Goal: Task Accomplishment & Management: Complete application form

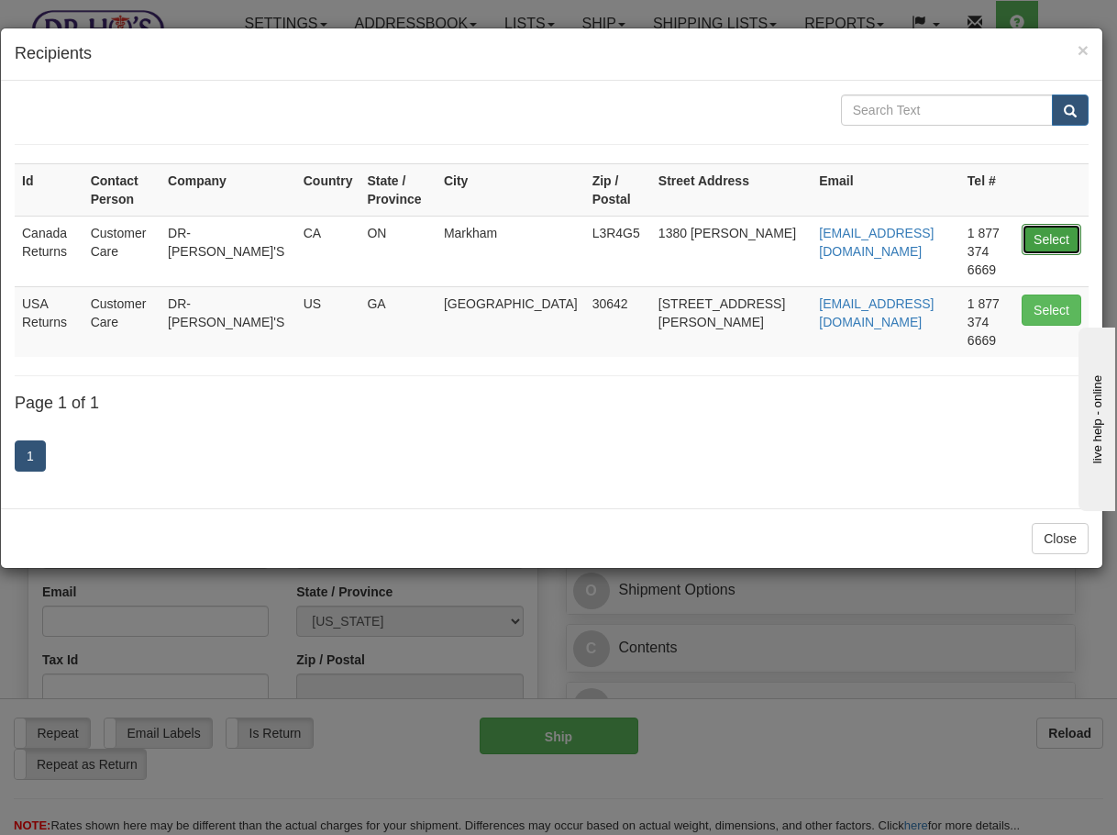
click at [1037, 225] on button "Select" at bounding box center [1052, 239] width 60 height 31
type input "Canada Returns"
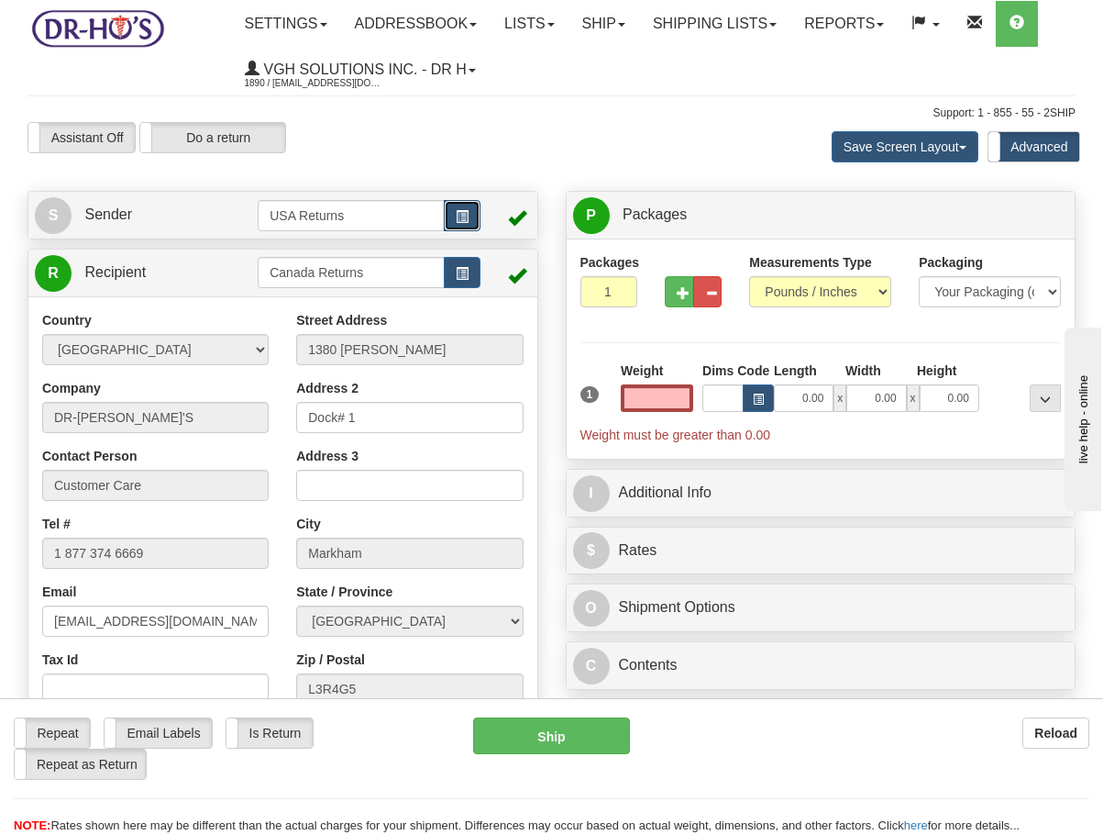
type input "0.00"
click at [454, 225] on button "button" at bounding box center [462, 215] width 37 height 31
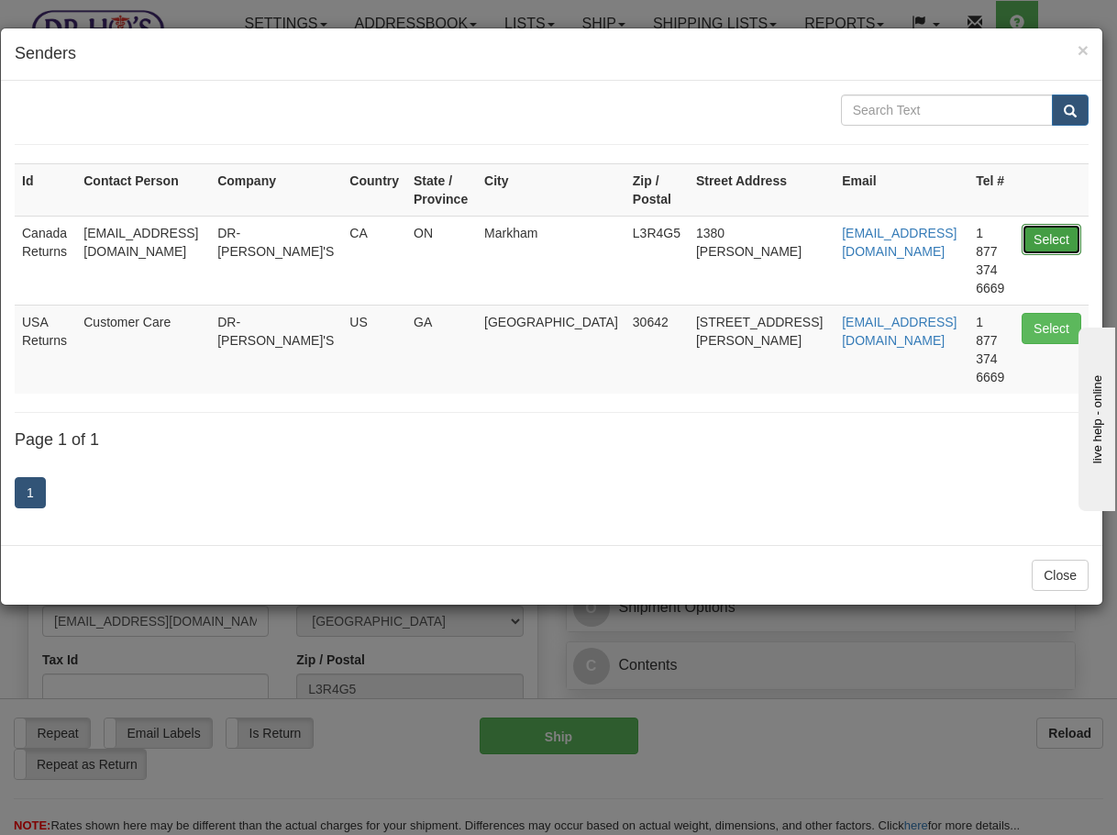
click at [1066, 244] on button "Select" at bounding box center [1052, 239] width 60 height 31
type input "Canada Returns"
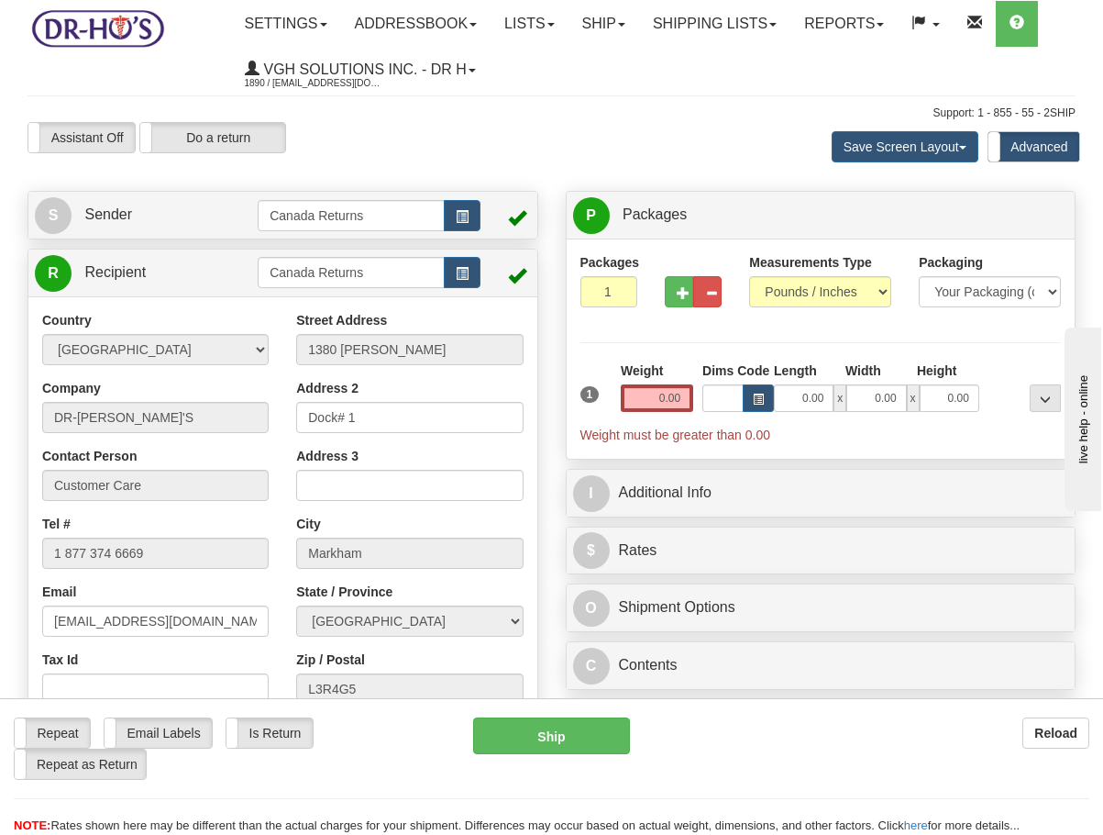
click at [654, 382] on div "Weight 0.00" at bounding box center [657, 386] width 72 height 50
click at [659, 389] on input "0.00" at bounding box center [657, 398] width 72 height 28
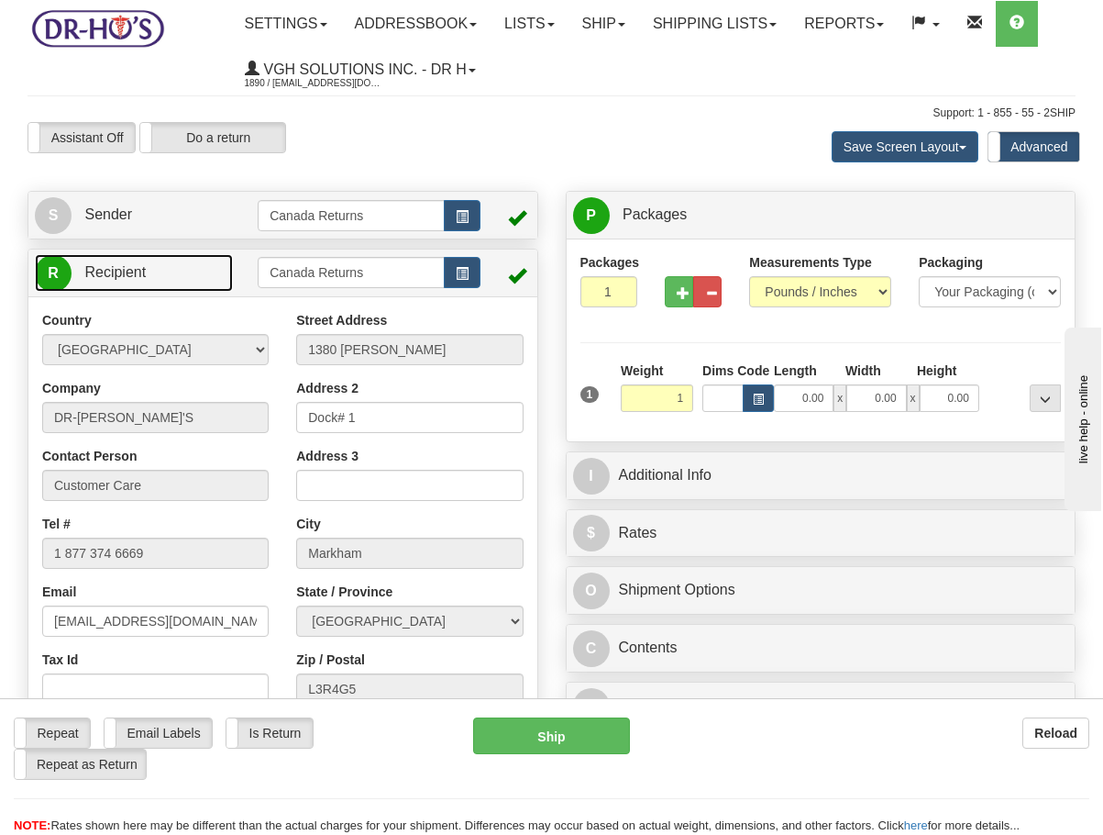
type input "1.00"
click at [185, 280] on link "R Recipient" at bounding box center [134, 273] width 198 height 38
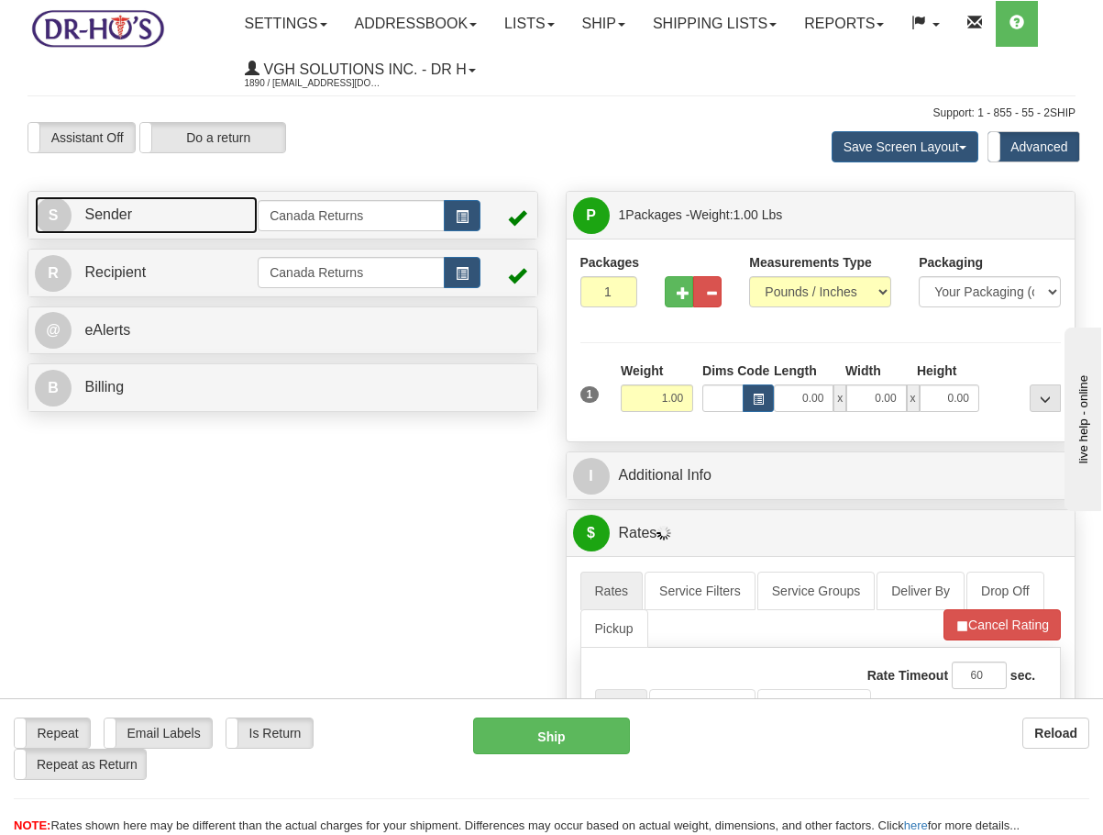
click at [197, 202] on link "S Sender" at bounding box center [146, 215] width 223 height 38
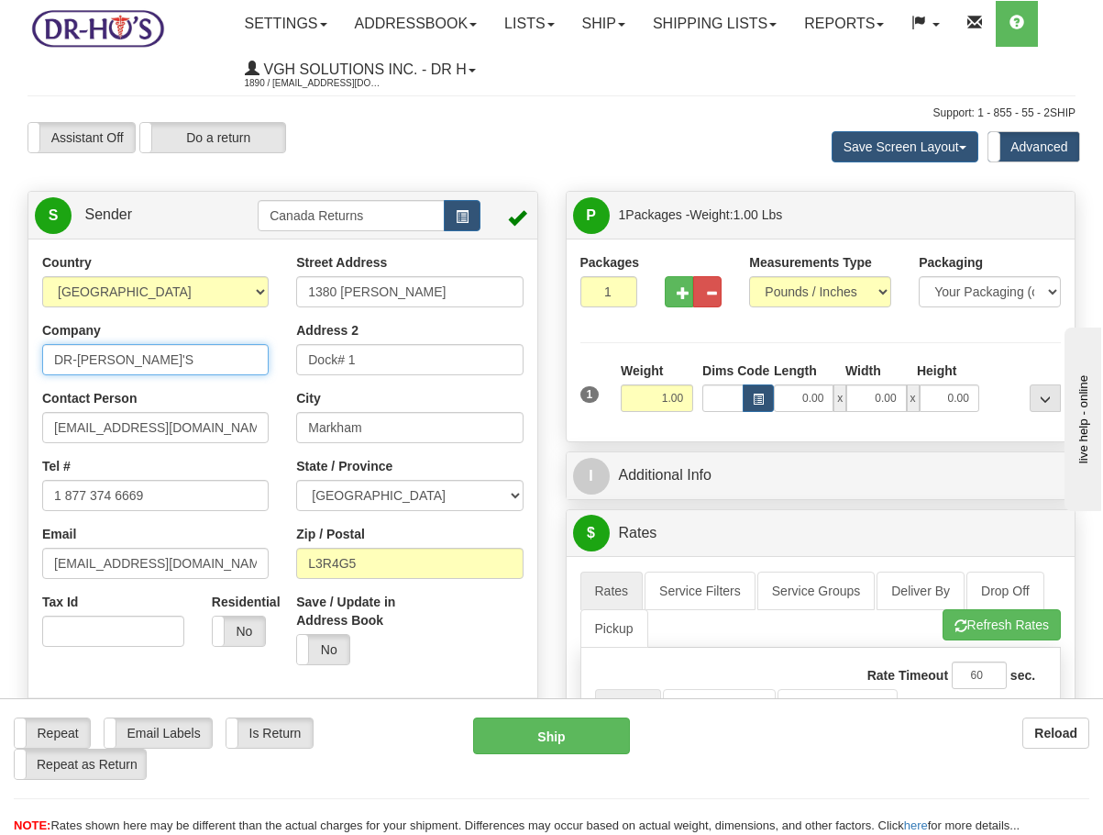
drag, startPoint x: 165, startPoint y: 345, endPoint x: -178, endPoint y: 337, distance: 343.1
click at [0, 337] on html "Training Course Close Toggle navigation Settings Shipping Preferences New Sende…" at bounding box center [551, 417] width 1103 height 835
paste input "[PERSON_NAME]"
type input "[PERSON_NAME]"
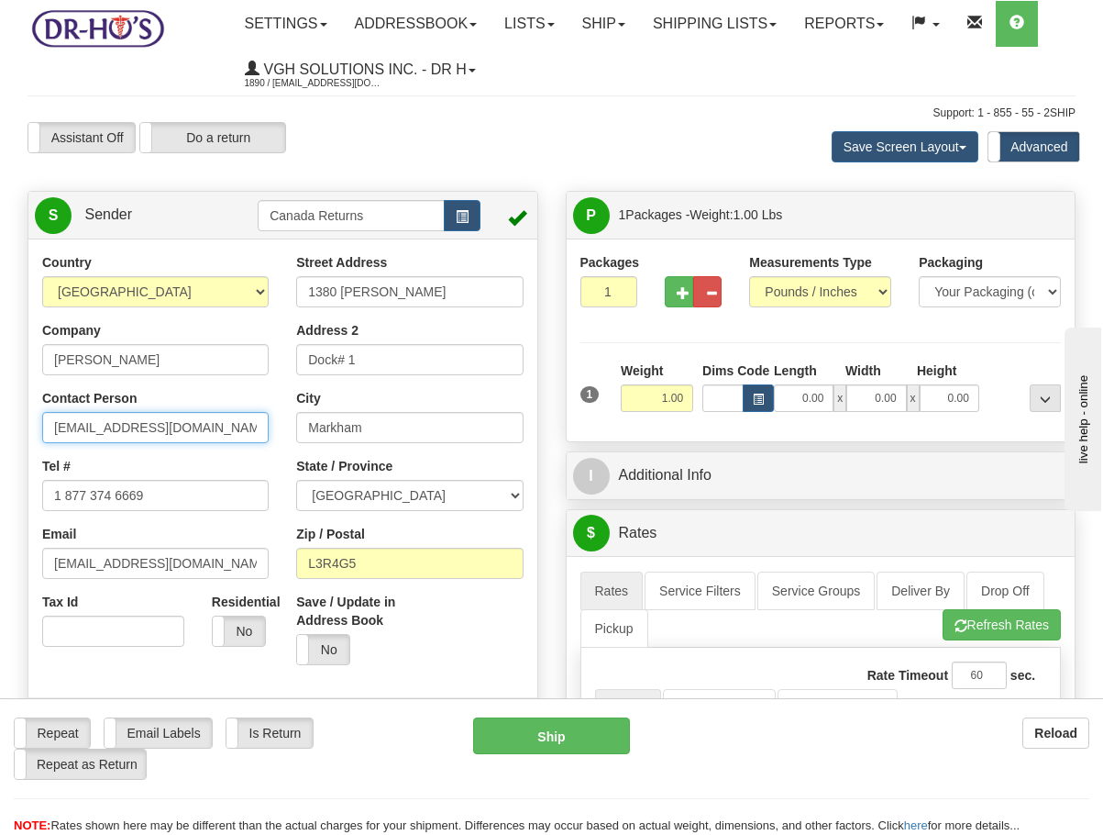
click at [194, 435] on input "[EMAIL_ADDRESS][DOMAIN_NAME]" at bounding box center [155, 427] width 227 height 31
paste input "[PERSON_NAME]"
type input "[PERSON_NAME]"
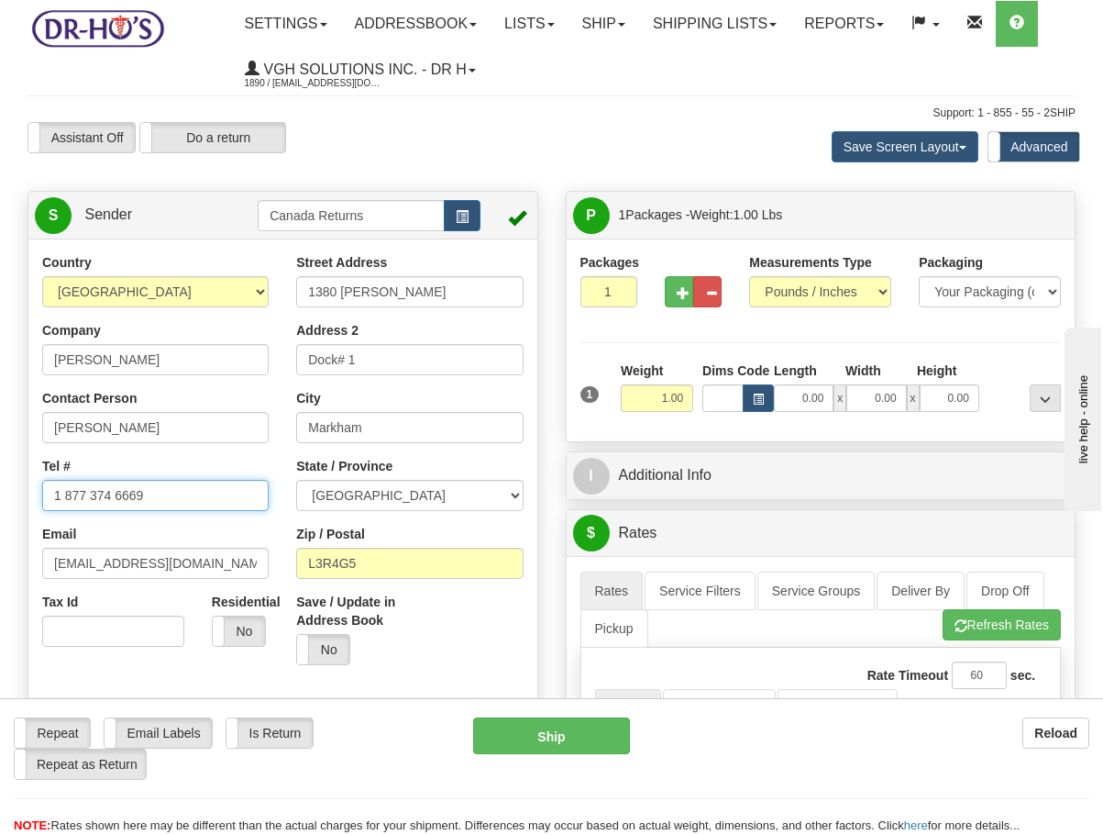
click at [184, 504] on input "1 877 374 6669" at bounding box center [155, 495] width 227 height 31
paste input "4038073300"
type input "4038073300"
drag, startPoint x: 186, startPoint y: 568, endPoint x: -113, endPoint y: 538, distance: 300.4
click at [0, 538] on html "Training Course Close Toggle navigation Settings Shipping Preferences New Sende…" at bounding box center [551, 417] width 1103 height 835
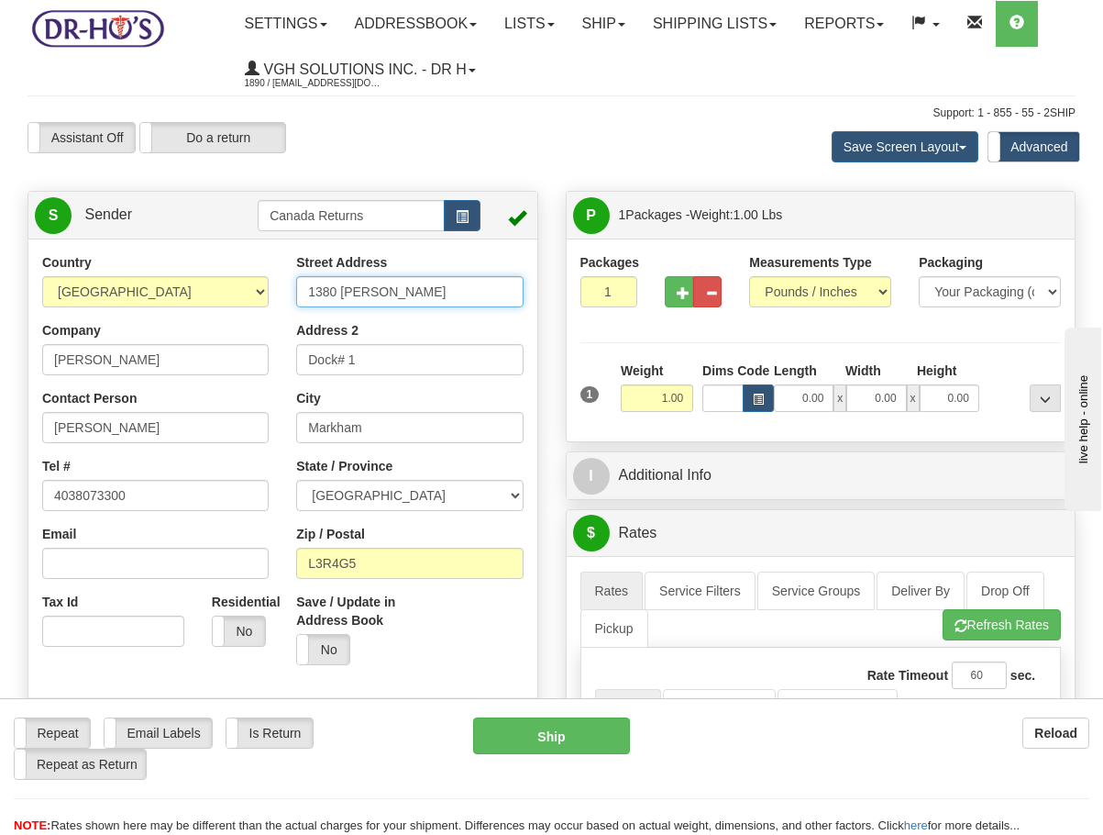
click at [417, 294] on input "1380 [PERSON_NAME]" at bounding box center [409, 291] width 227 height 31
paste input "[STREET_ADDRESS]"
type input "[STREET_ADDRESS]"
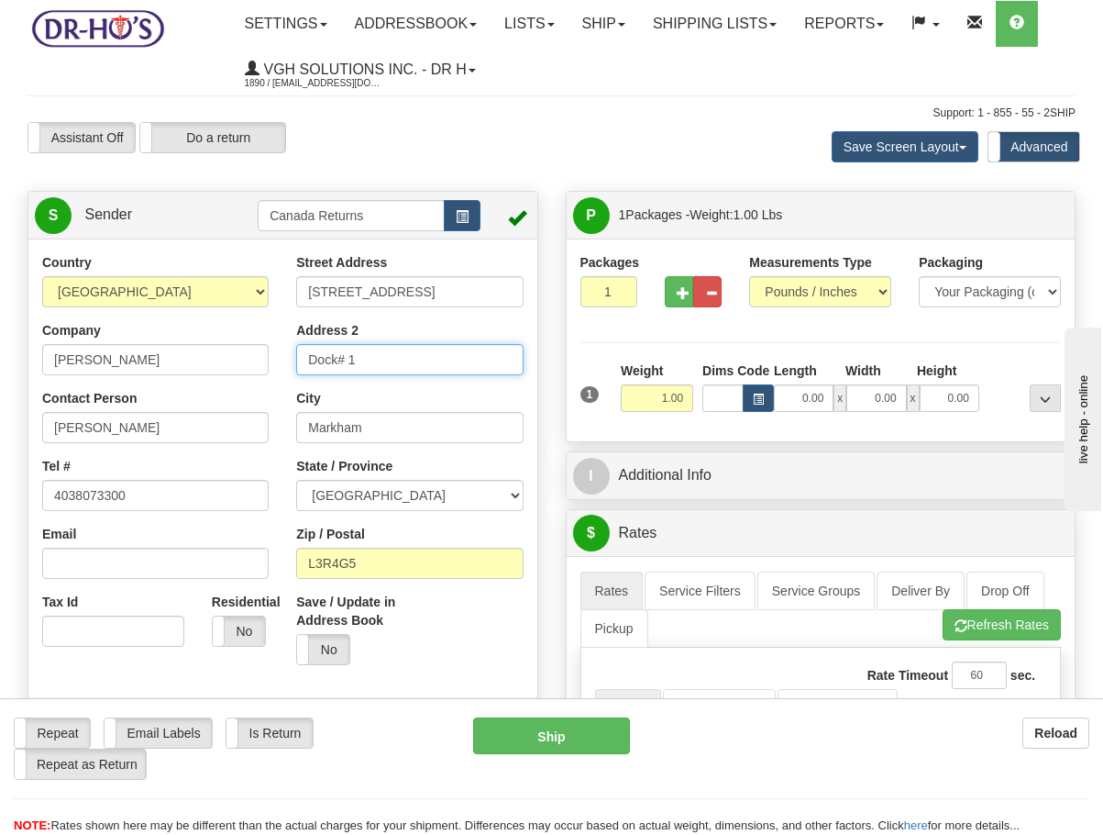
drag, startPoint x: 410, startPoint y: 348, endPoint x: 253, endPoint y: 351, distance: 156.8
click at [253, 351] on div "Country [GEOGRAPHIC_DATA] [GEOGRAPHIC_DATA] [GEOGRAPHIC_DATA] [GEOGRAPHIC_DATA]…" at bounding box center [282, 507] width 509 height 508
click at [398, 444] on div "Street Address [STREET_ADDRESS] Address 2 City [GEOGRAPHIC_DATA] State / Provin…" at bounding box center [409, 466] width 254 height 426
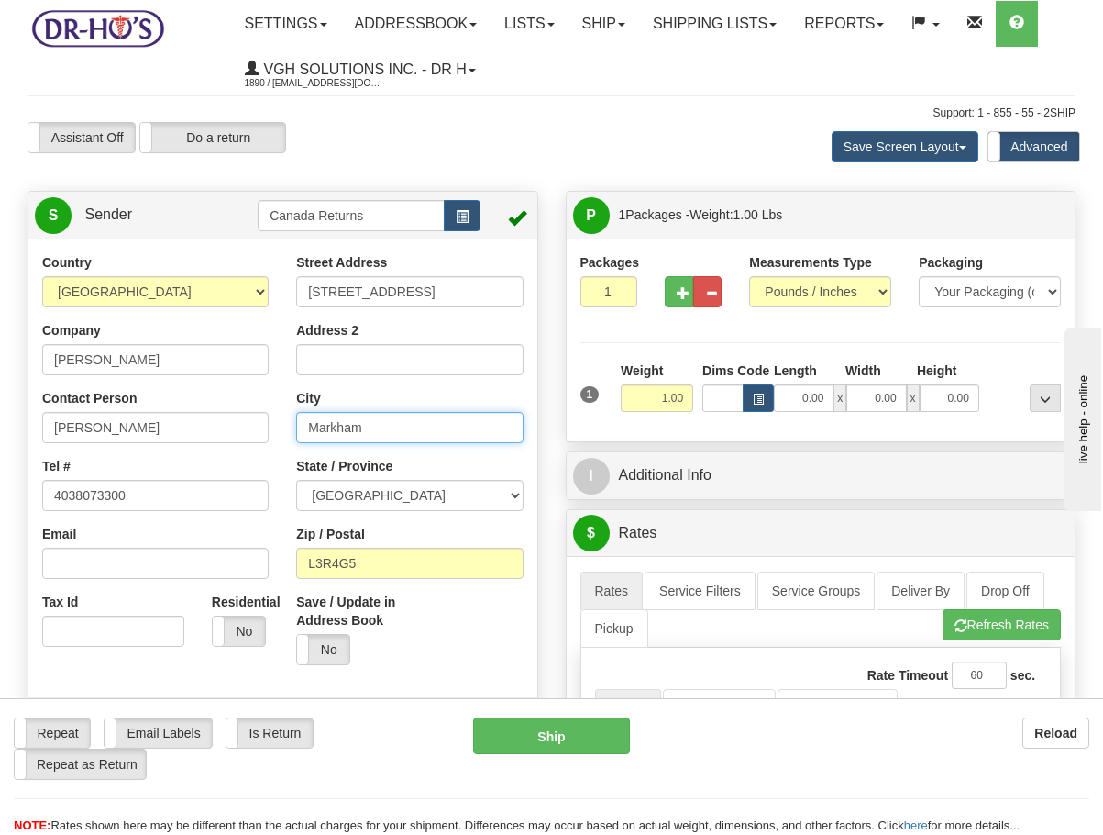
drag, startPoint x: 402, startPoint y: 422, endPoint x: 161, endPoint y: 414, distance: 240.4
click at [161, 414] on div "Country [GEOGRAPHIC_DATA] [GEOGRAPHIC_DATA] [GEOGRAPHIC_DATA] [GEOGRAPHIC_DATA]…" at bounding box center [282, 507] width 509 height 508
paste input "[GEOGRAPHIC_DATA]"
type input "[GEOGRAPHIC_DATA]"
click at [364, 485] on select "[GEOGRAPHIC_DATA] [GEOGRAPHIC_DATA] [GEOGRAPHIC_DATA] [GEOGRAPHIC_DATA] [GEOGRA…" at bounding box center [409, 495] width 227 height 31
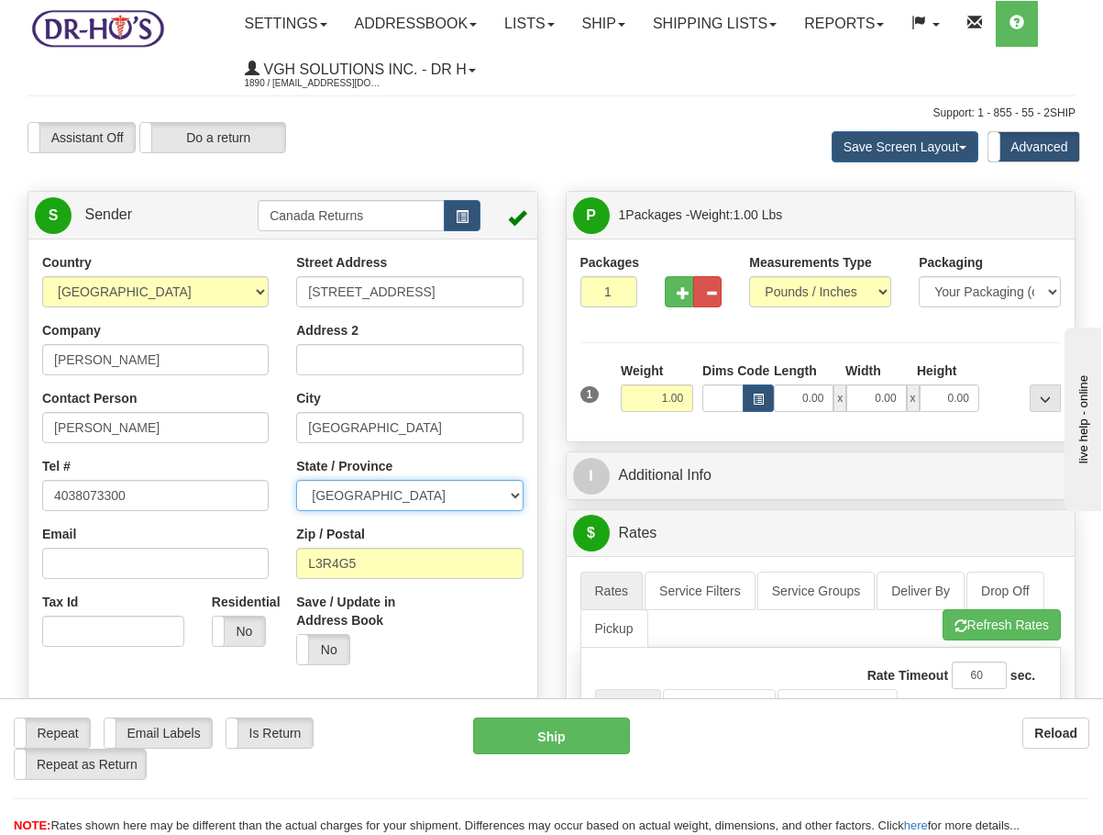
select select "AB"
click at [296, 480] on select "[GEOGRAPHIC_DATA] [GEOGRAPHIC_DATA] [GEOGRAPHIC_DATA] [GEOGRAPHIC_DATA] [GEOGRA…" at bounding box center [409, 495] width 227 height 31
click at [387, 564] on input "L3R4G5" at bounding box center [409, 563] width 227 height 31
paste input "T2V3Y2"
click at [470, 553] on input "L3R4G5T2V3Y2" at bounding box center [409, 563] width 227 height 31
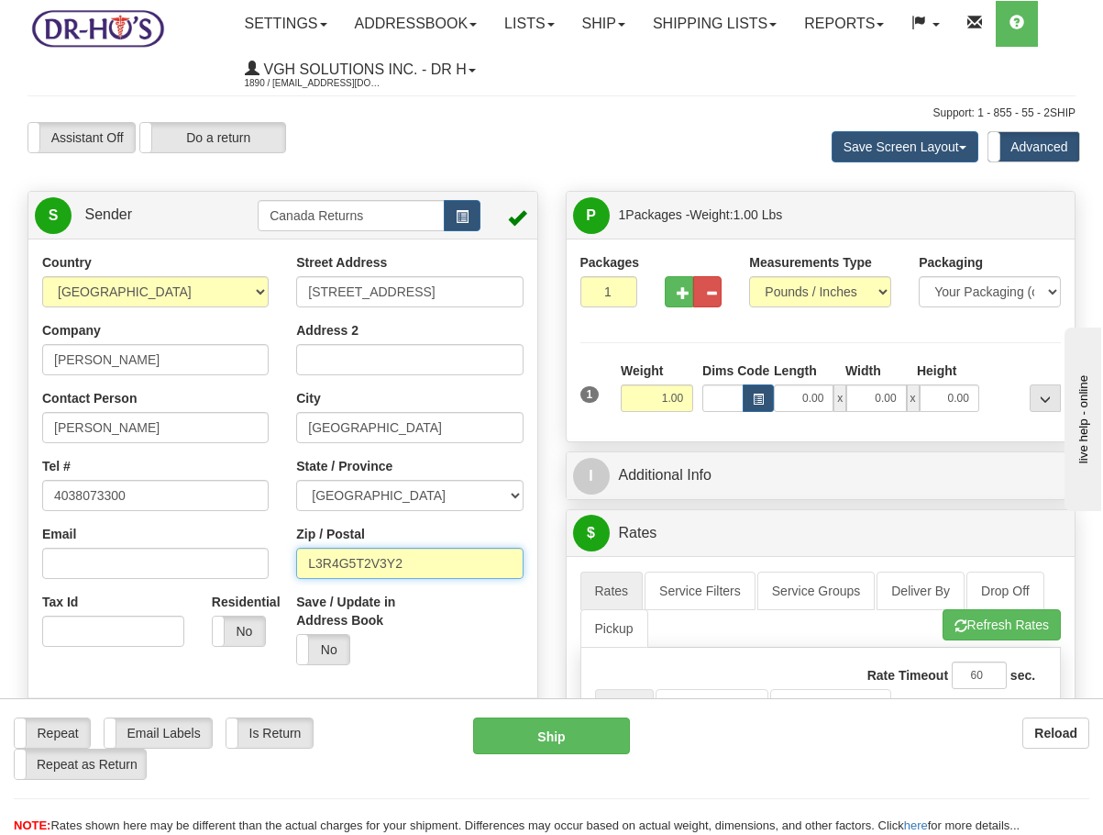
paste input "text"
type input "T2V3Y2"
click at [537, 607] on div at bounding box center [283, 484] width 536 height 463
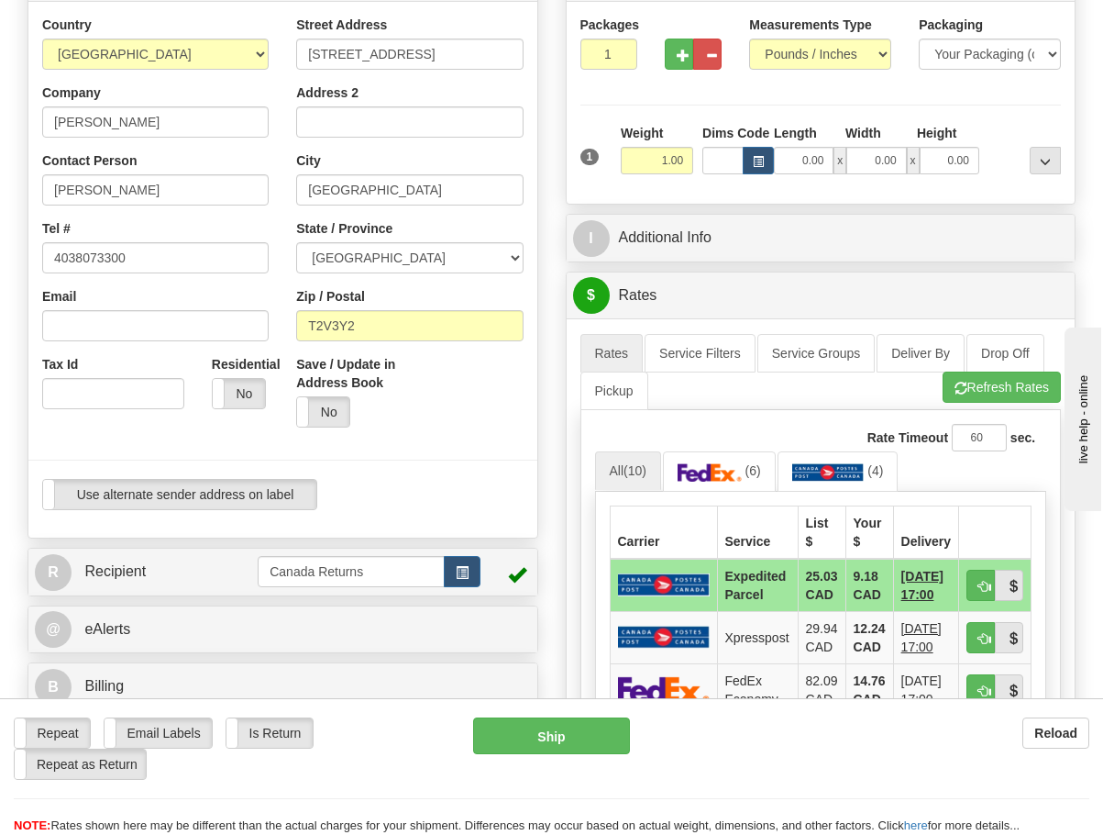
scroll to position [275, 0]
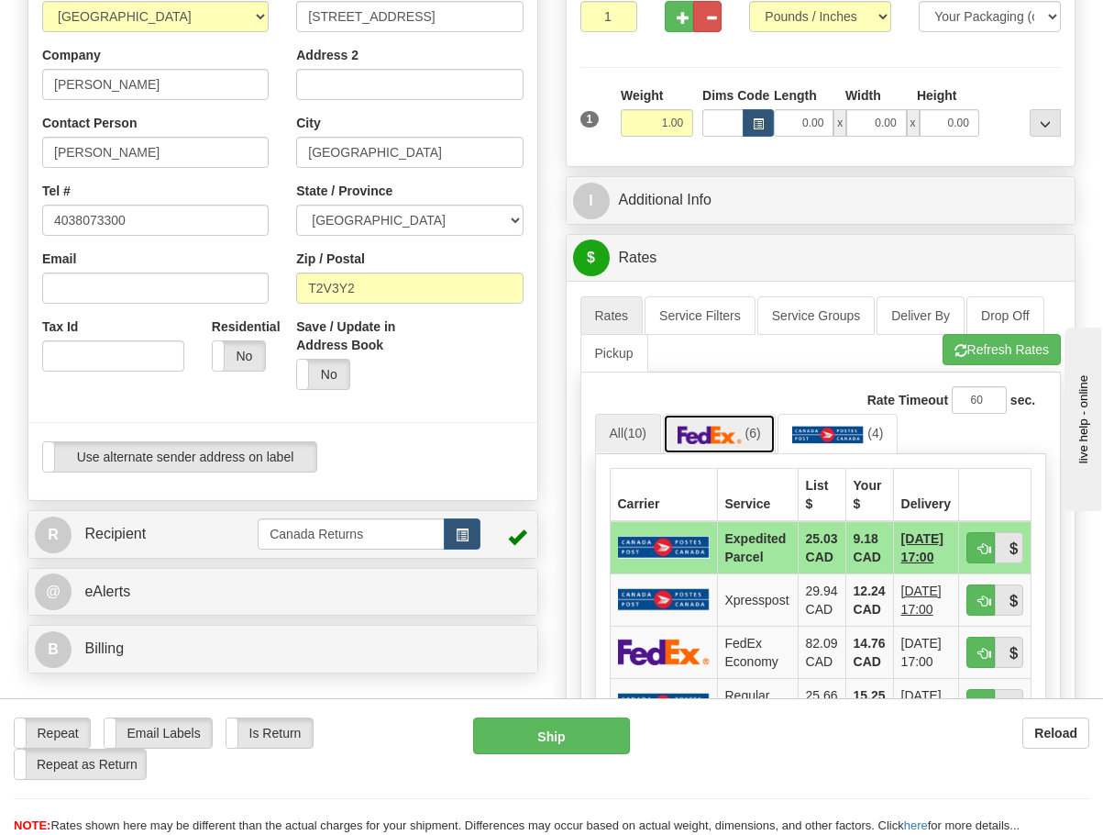
click at [721, 445] on link "(6)" at bounding box center [719, 433] width 113 height 39
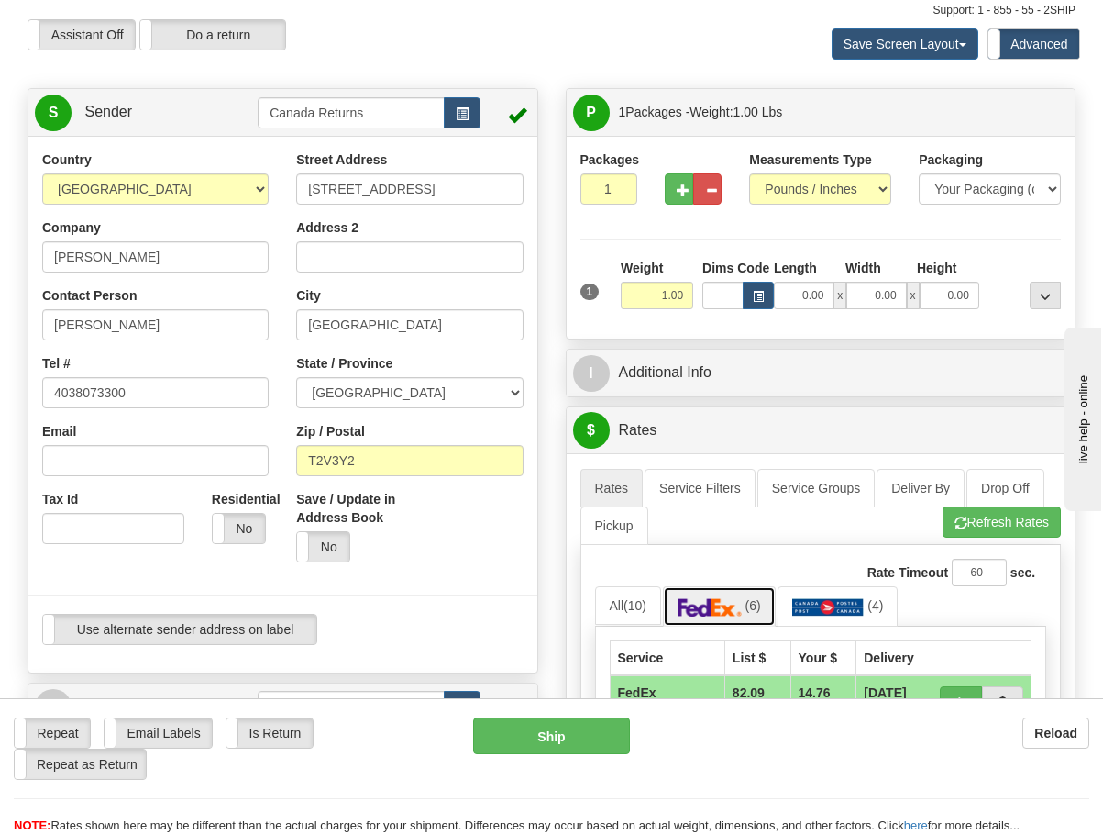
scroll to position [0, 0]
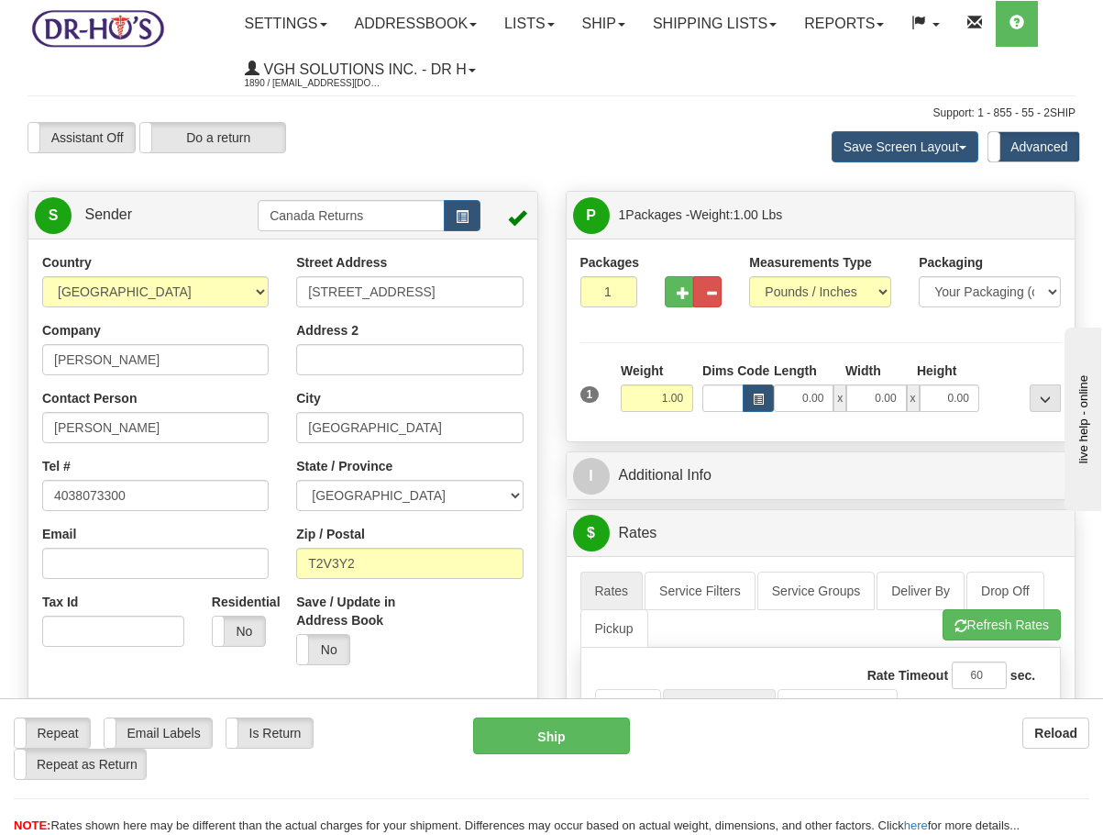
click at [647, 497] on div "I Additional Info" at bounding box center [821, 475] width 509 height 47
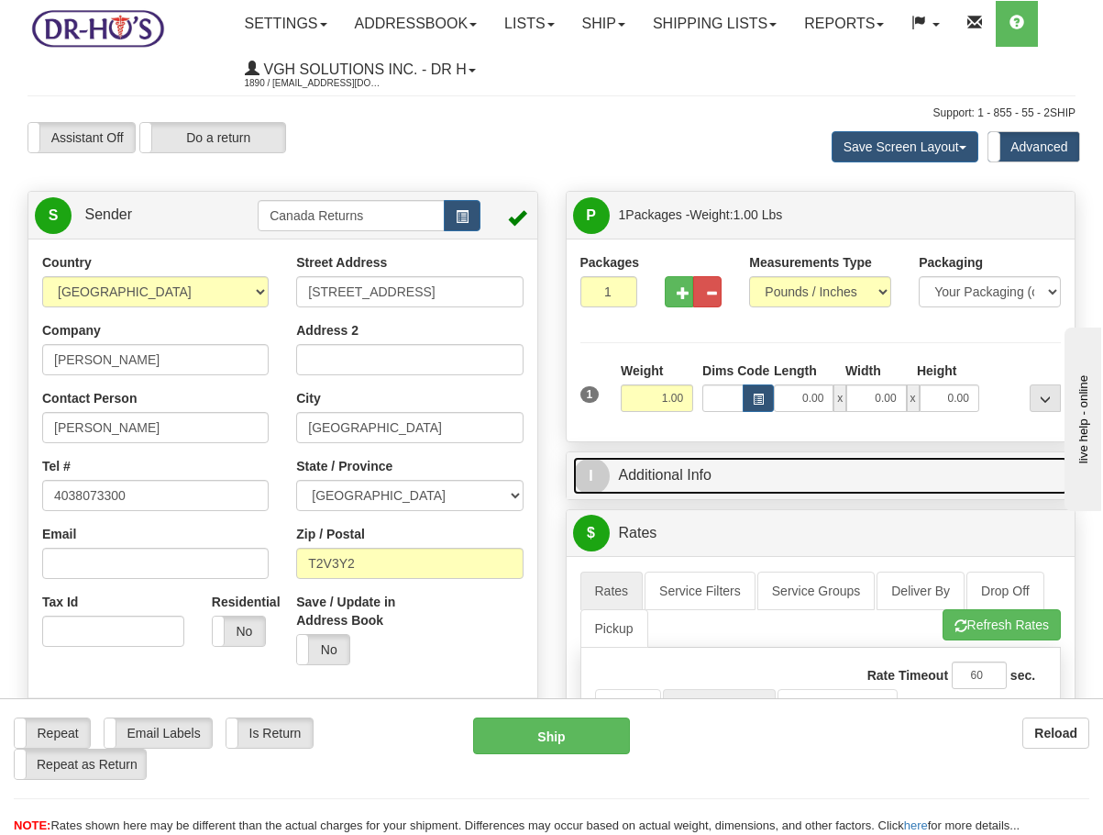
click at [644, 487] on link "I Additional Info" at bounding box center [821, 476] width 496 height 38
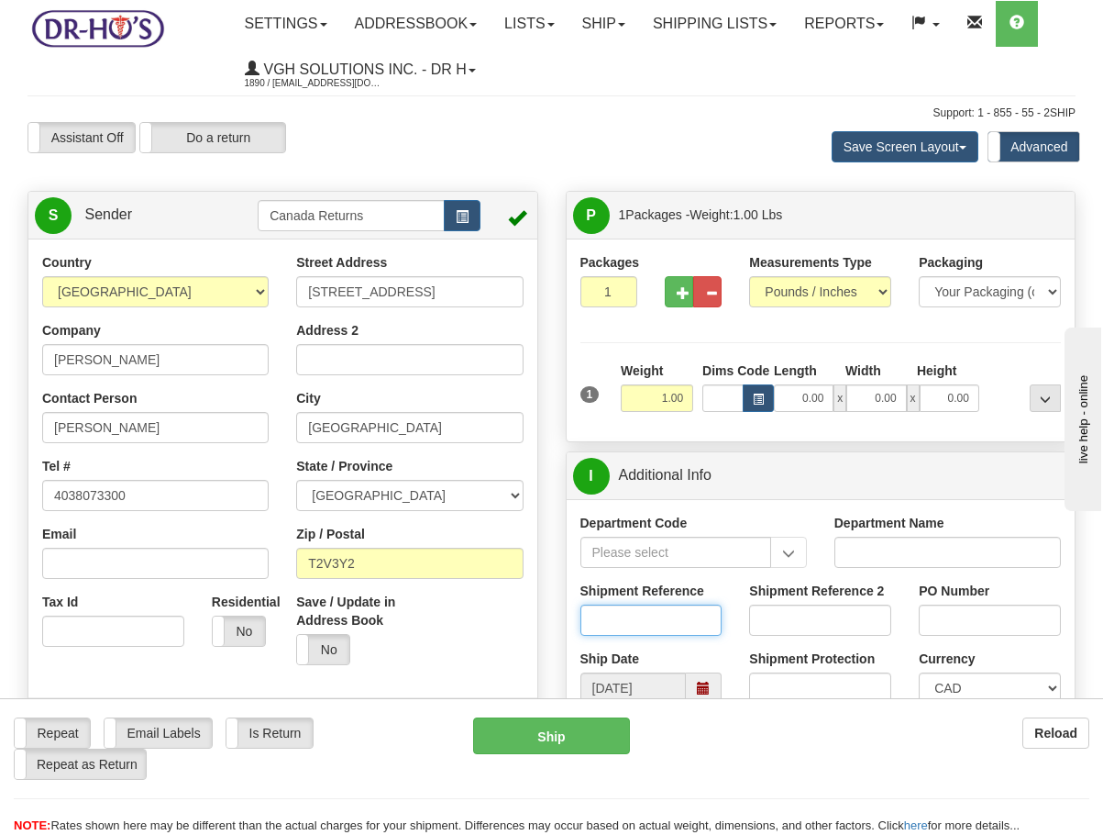
click at [653, 635] on input "Shipment Reference" at bounding box center [652, 619] width 142 height 31
paste input "1203261"
type input "1203261"
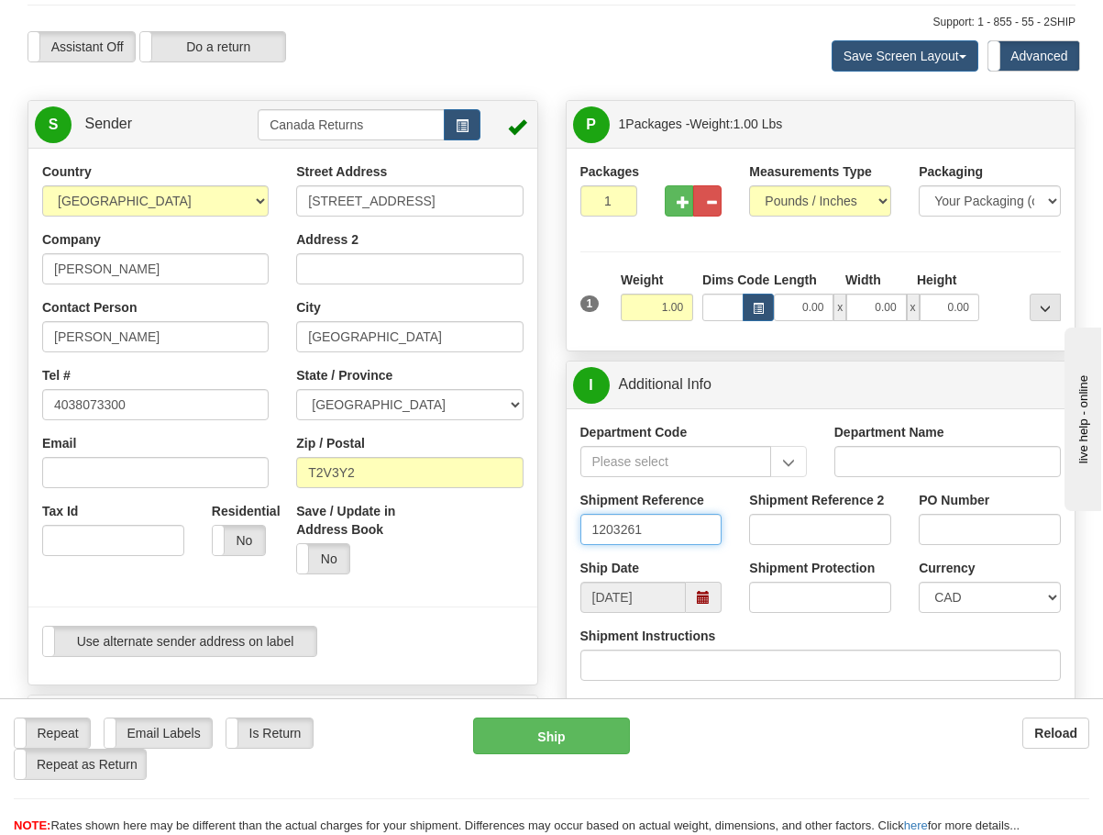
scroll to position [275, 0]
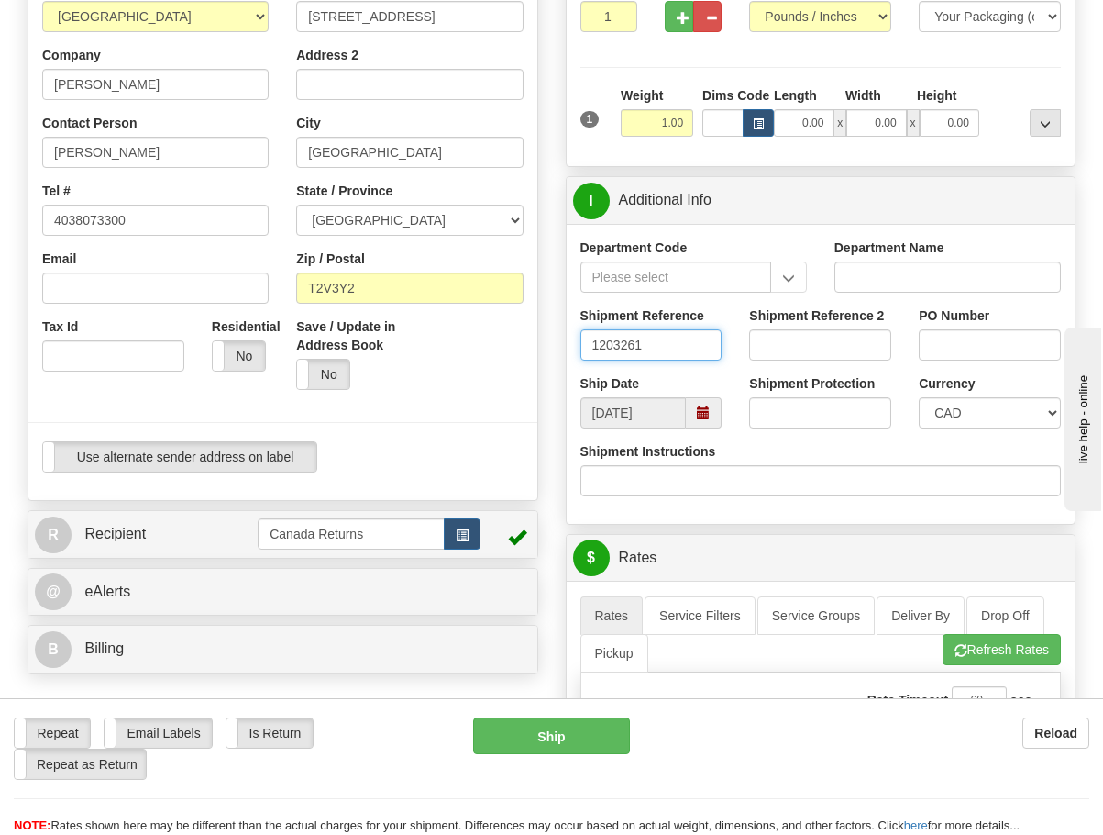
click at [704, 418] on span at bounding box center [703, 412] width 13 height 13
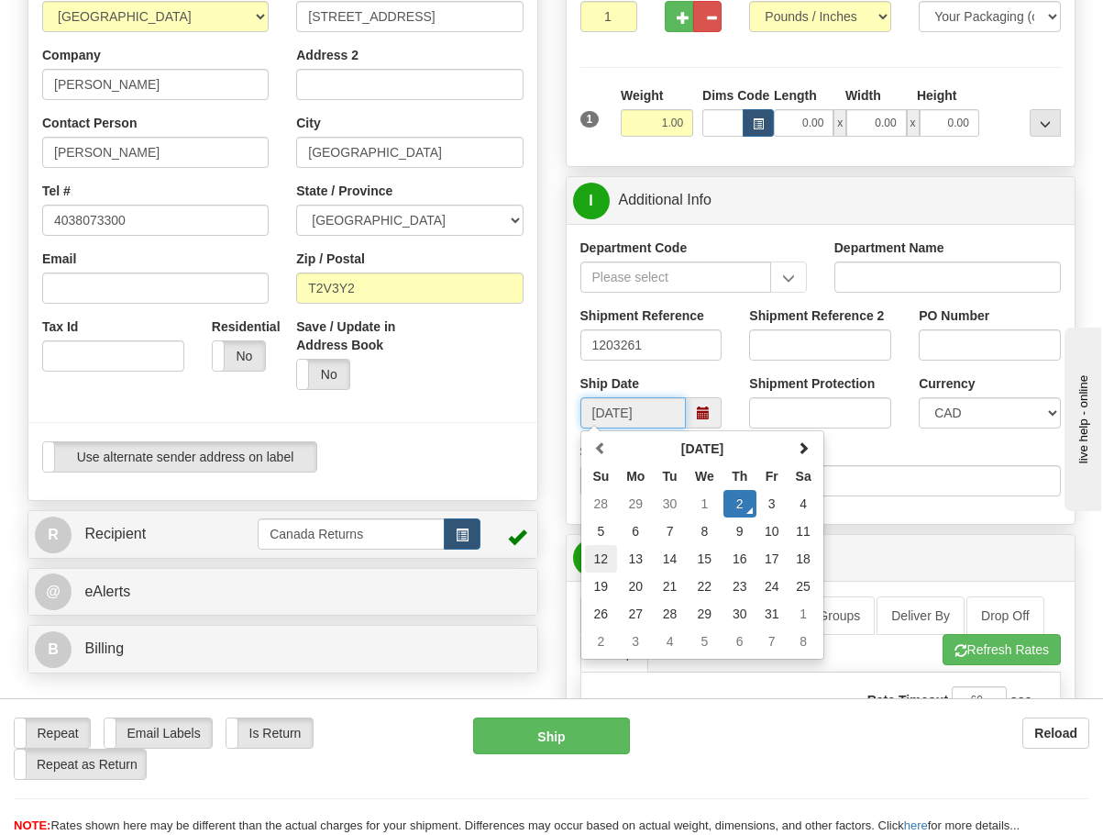
click at [614, 558] on td "12" at bounding box center [601, 559] width 33 height 28
type input "[DATE]"
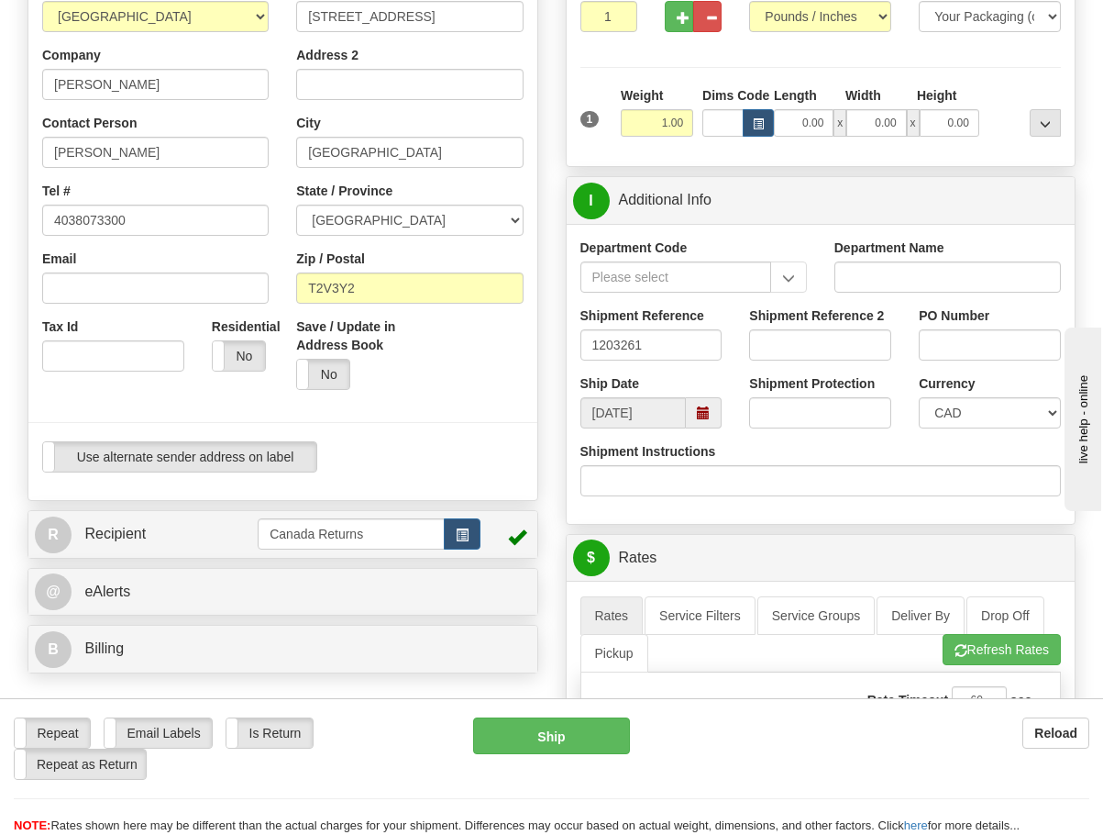
click at [547, 488] on div "Create a label for the return Create Pickup Without Label S Sender Canada Retur…" at bounding box center [283, 299] width 538 height 767
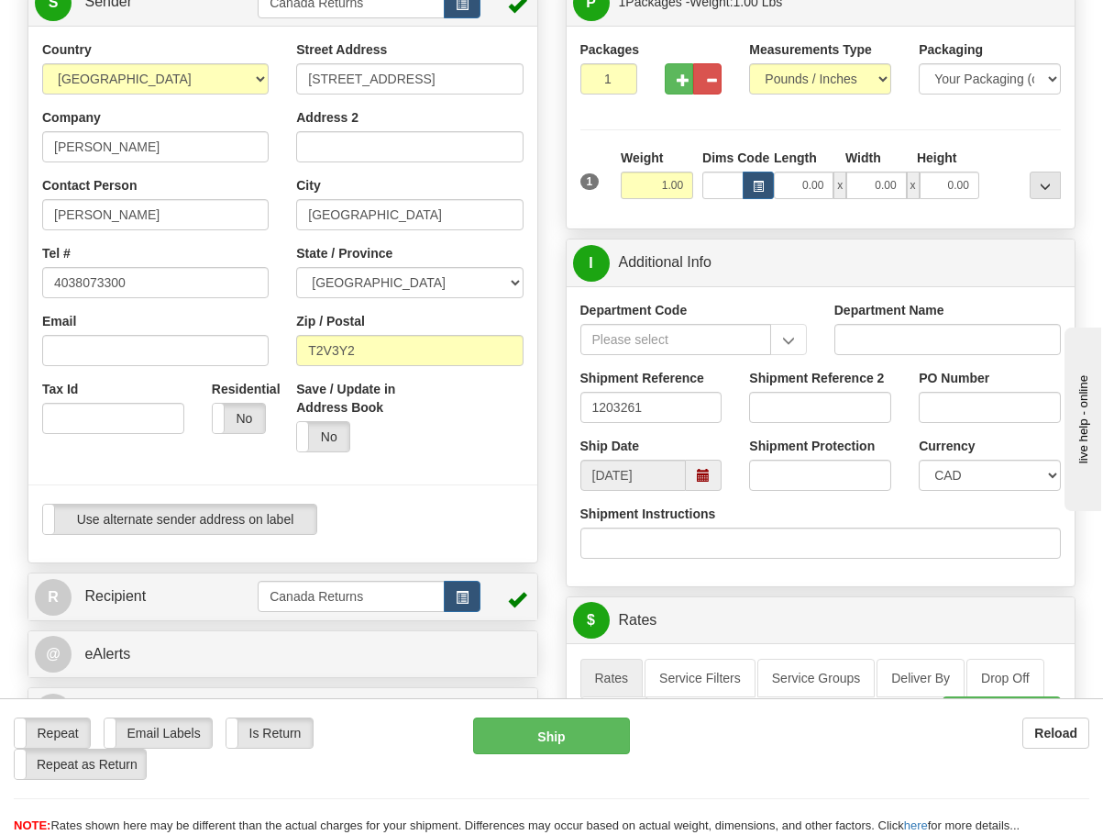
scroll to position [183, 0]
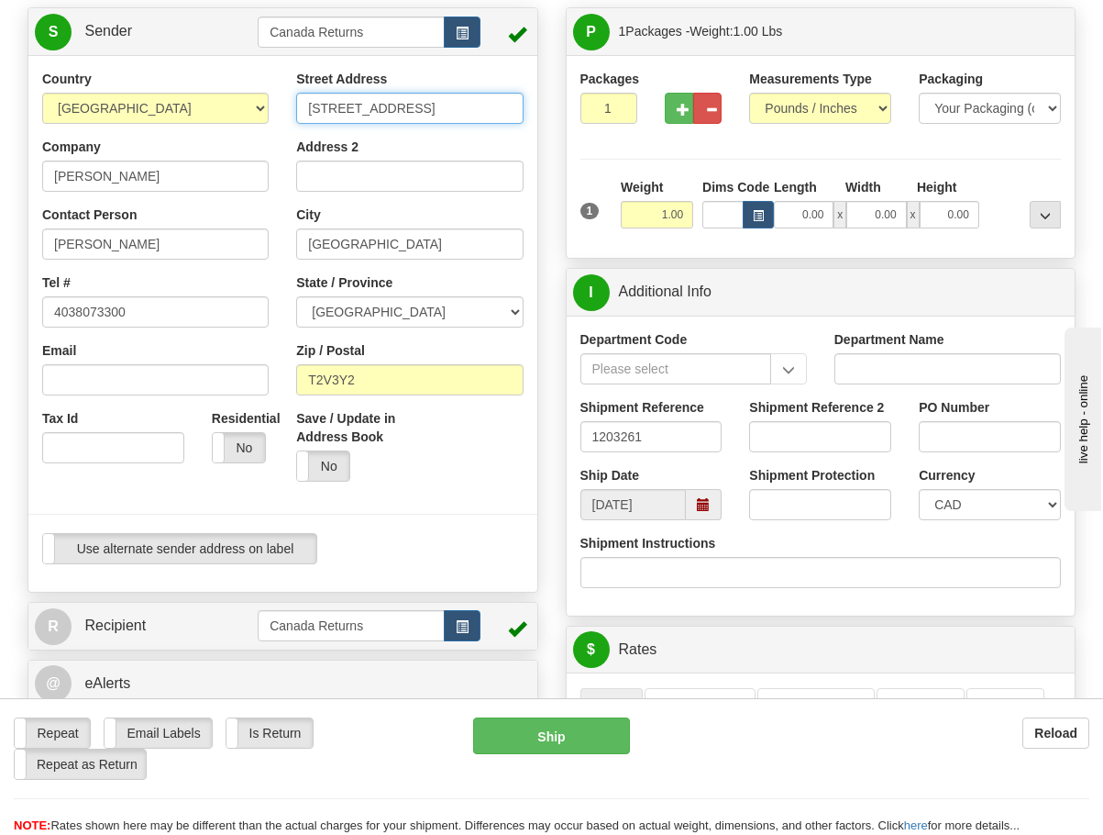
click at [462, 112] on input "[STREET_ADDRESS]" at bounding box center [409, 108] width 227 height 31
paste input "text"
type input "[STREET_ADDRESS][PERSON_NAME]"
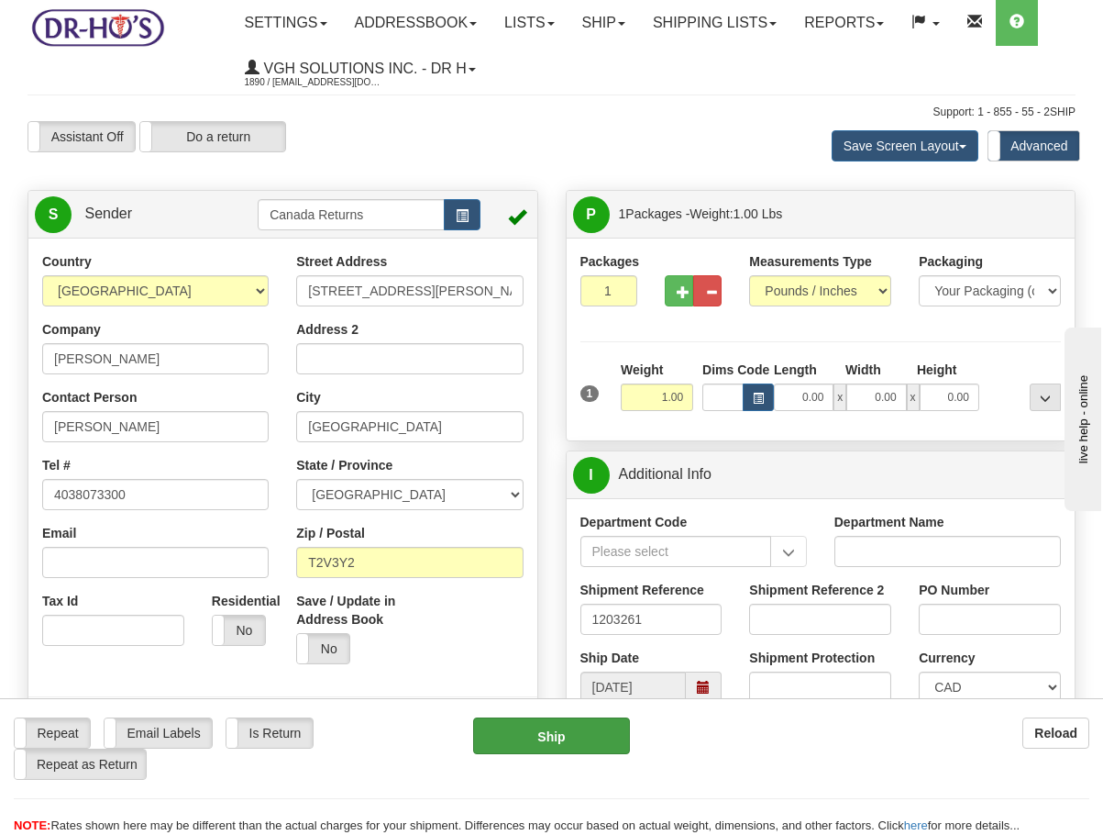
scroll to position [0, 0]
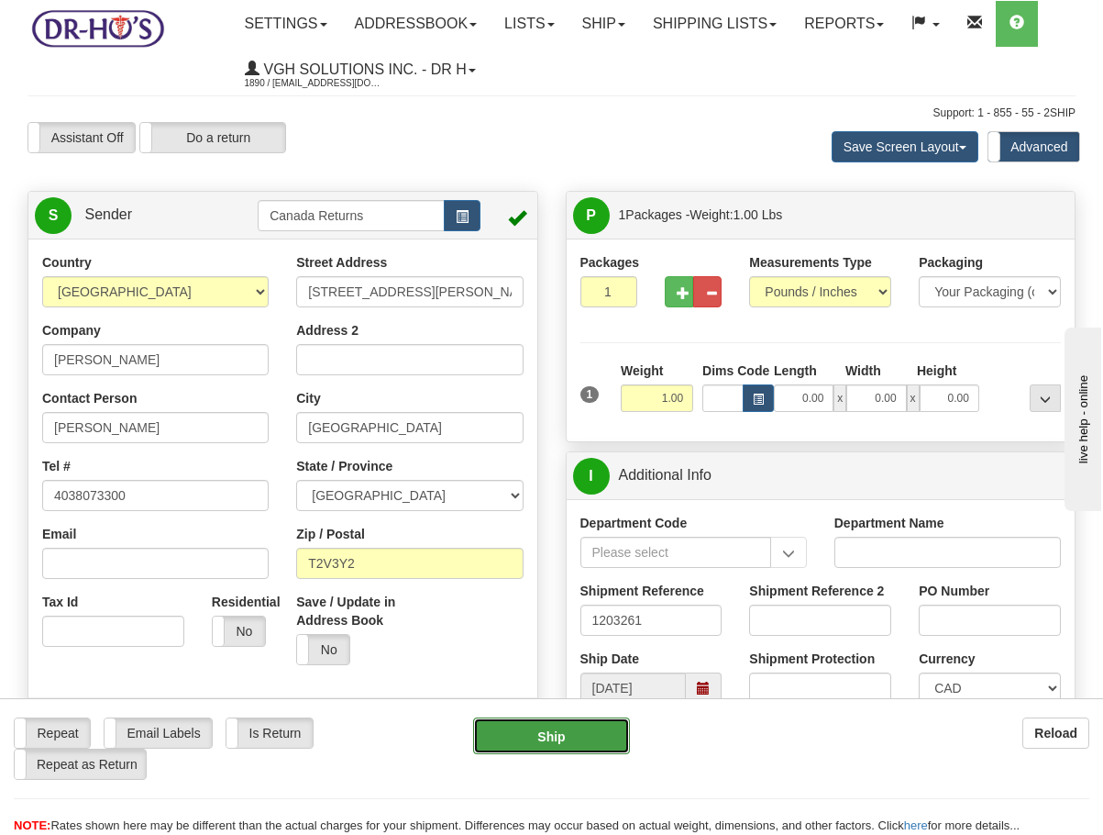
click at [551, 726] on button "Ship" at bounding box center [551, 735] width 157 height 37
type input "20"
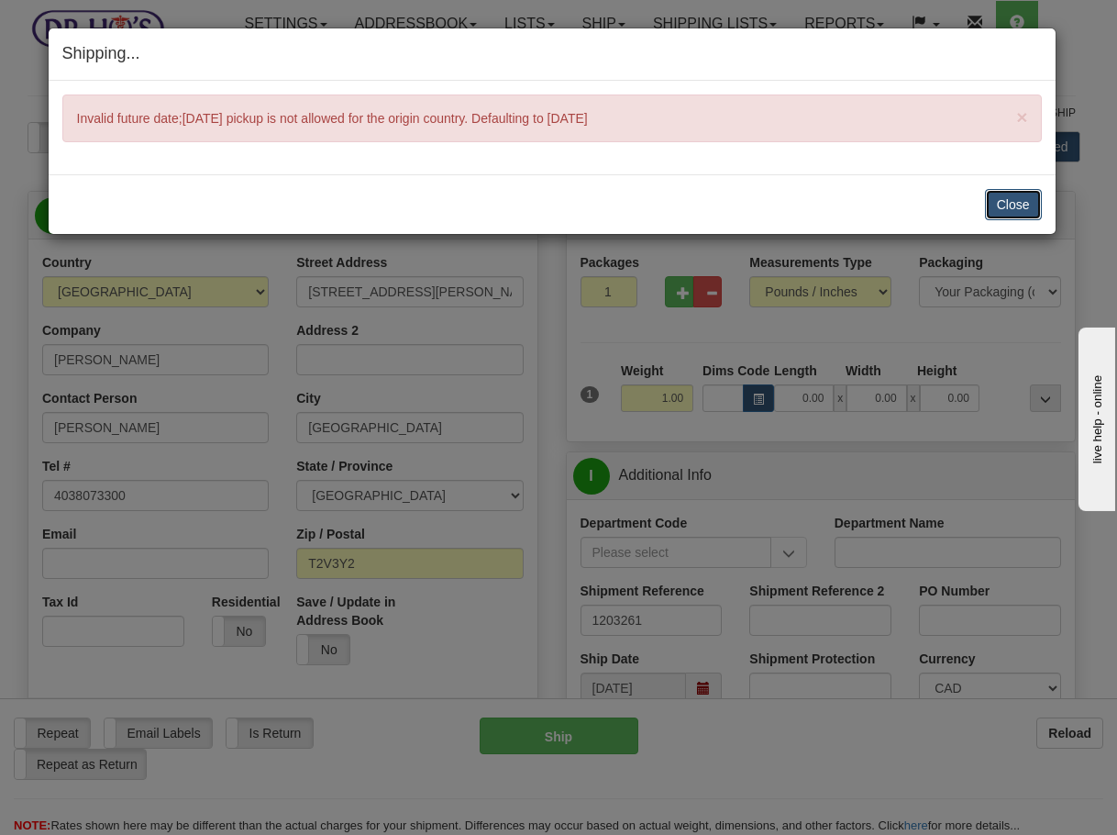
click at [1024, 197] on button "Close" at bounding box center [1013, 204] width 57 height 31
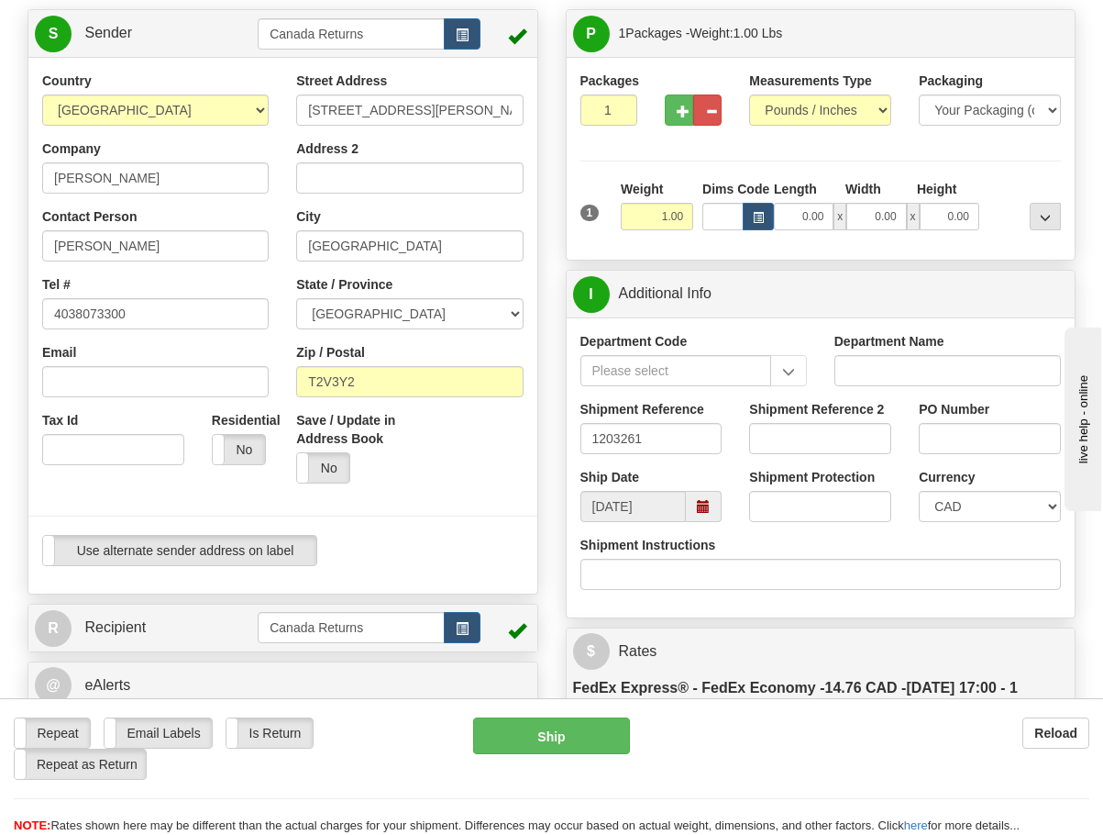
scroll to position [183, 0]
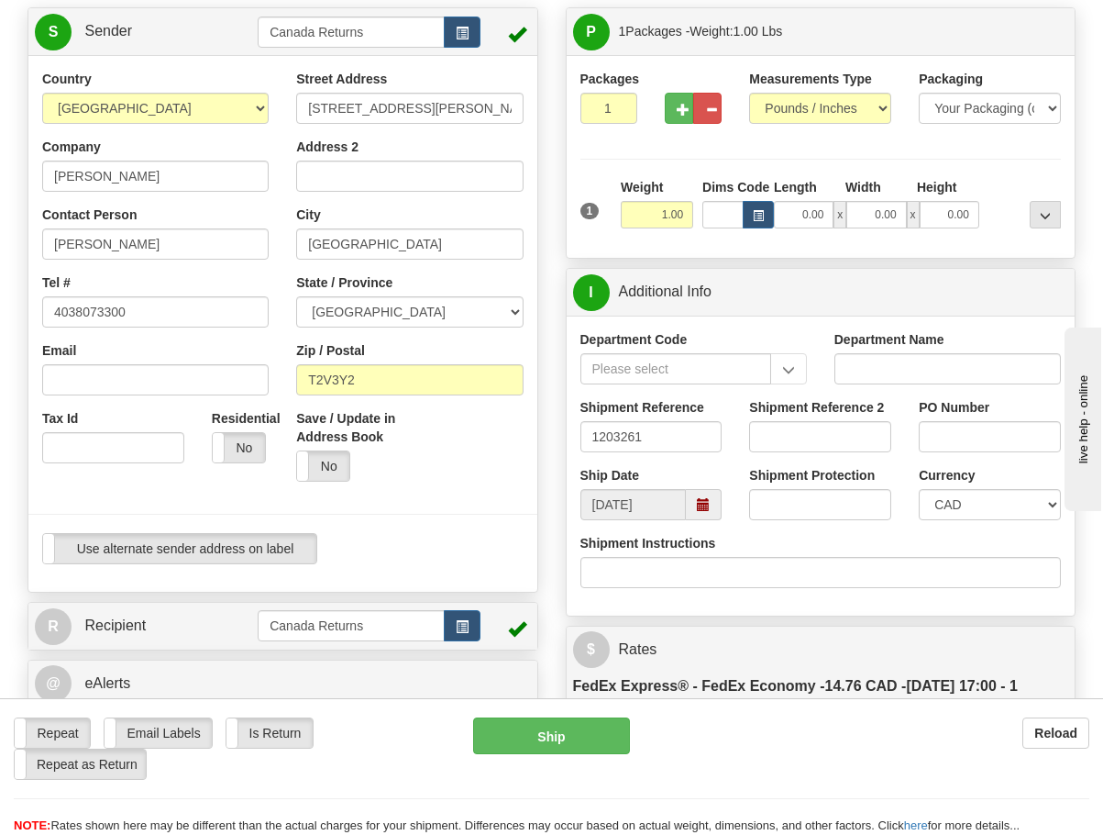
click at [702, 470] on div "Ship Date [DATE]" at bounding box center [652, 493] width 170 height 54
click at [714, 490] on span at bounding box center [704, 504] width 36 height 31
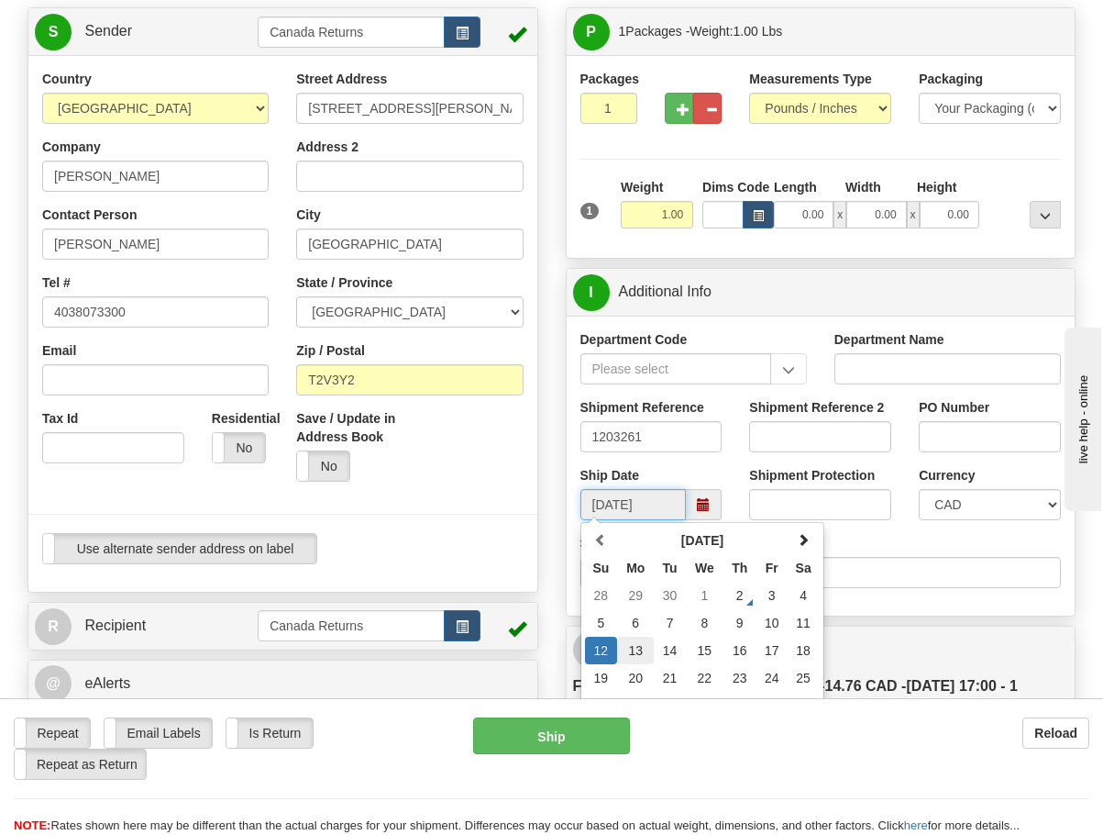
click at [627, 658] on td "13" at bounding box center [635, 650] width 37 height 28
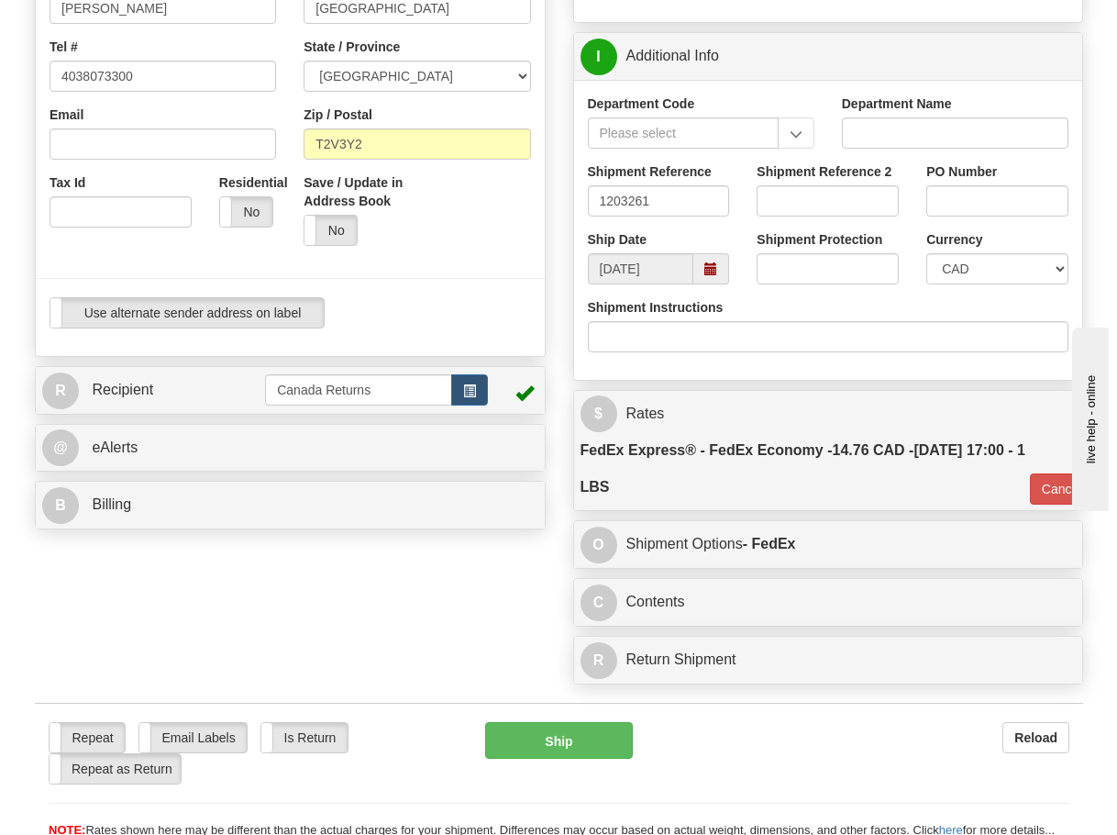
scroll to position [459, 0]
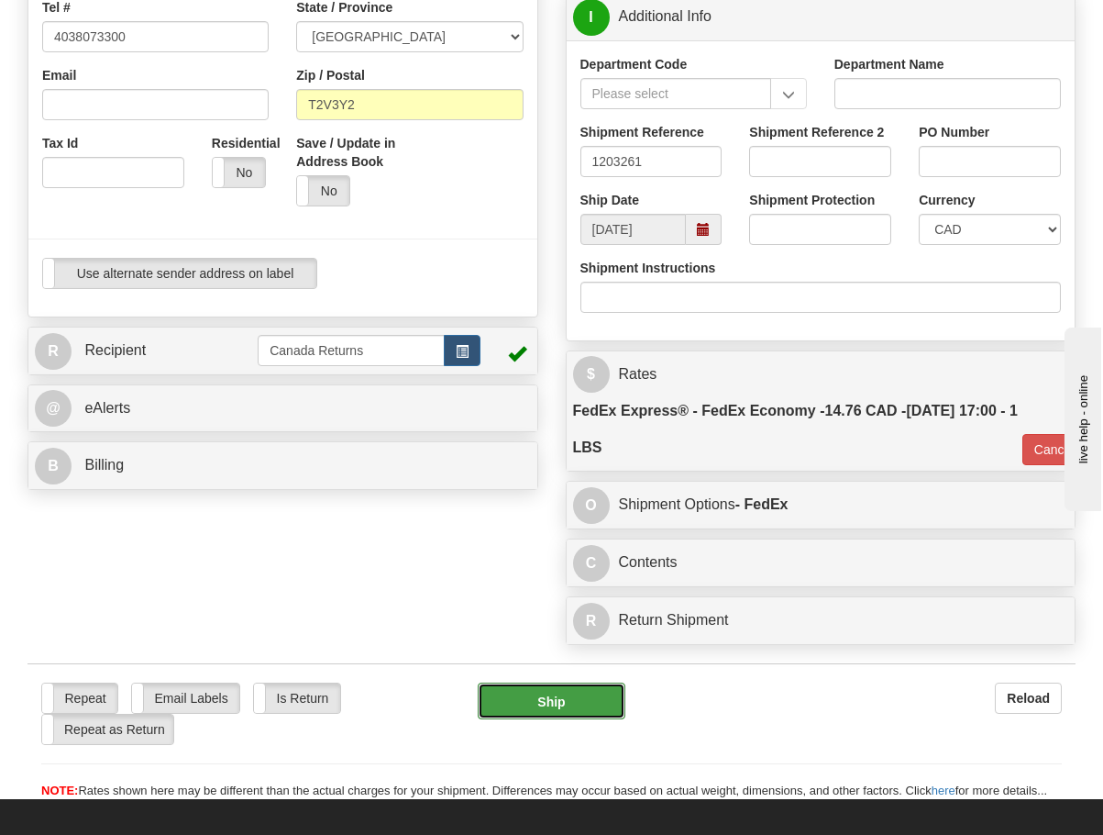
click at [526, 701] on button "Ship" at bounding box center [552, 700] width 148 height 37
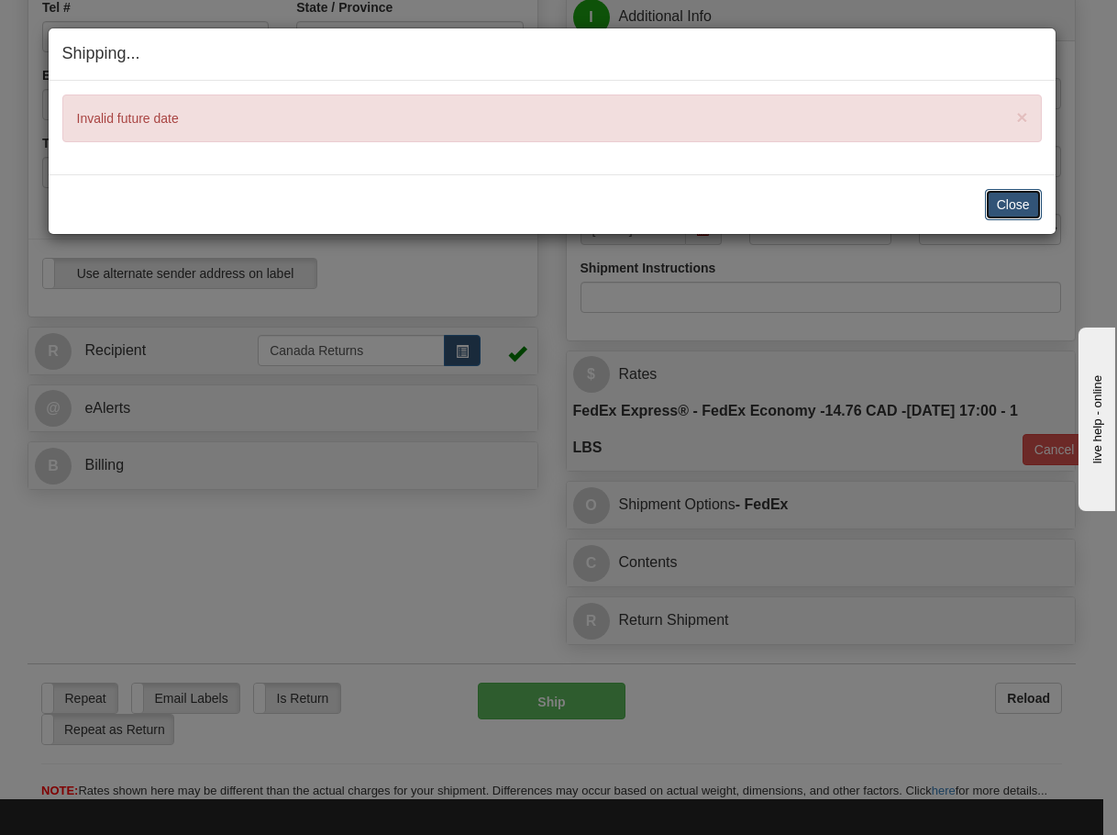
click at [1007, 205] on button "Close" at bounding box center [1013, 204] width 57 height 31
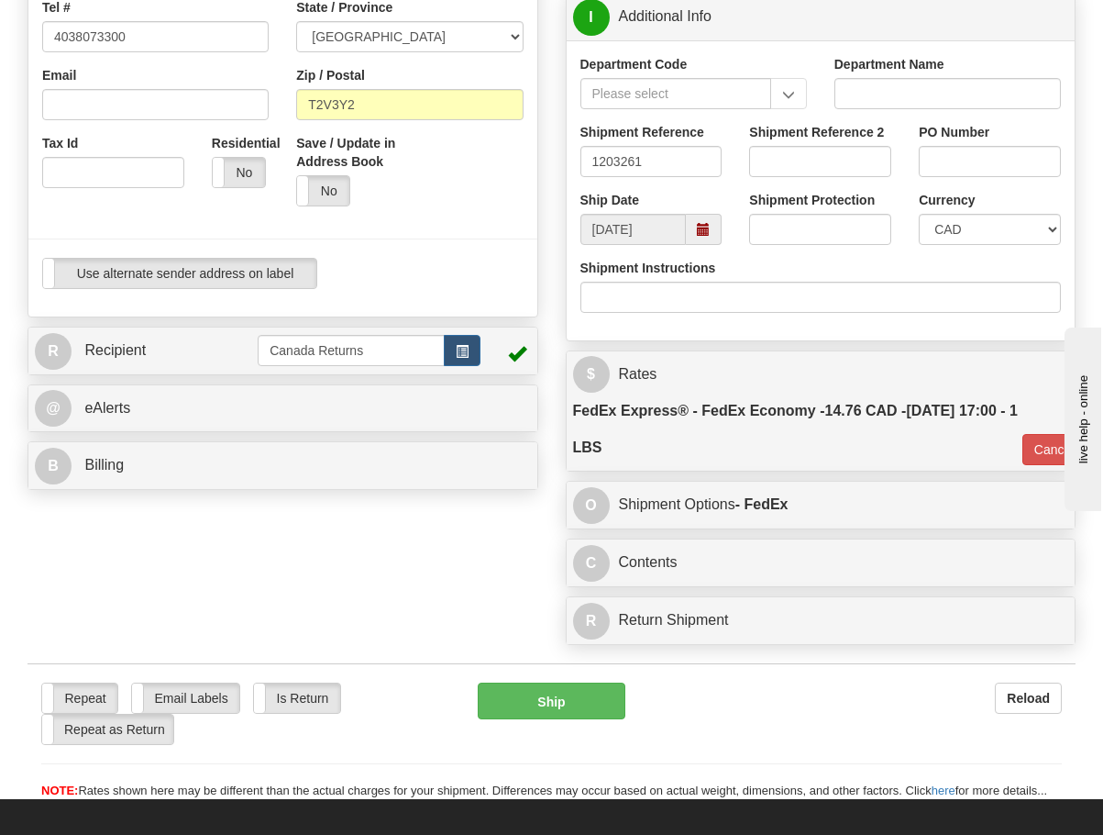
click at [718, 221] on span at bounding box center [704, 229] width 36 height 31
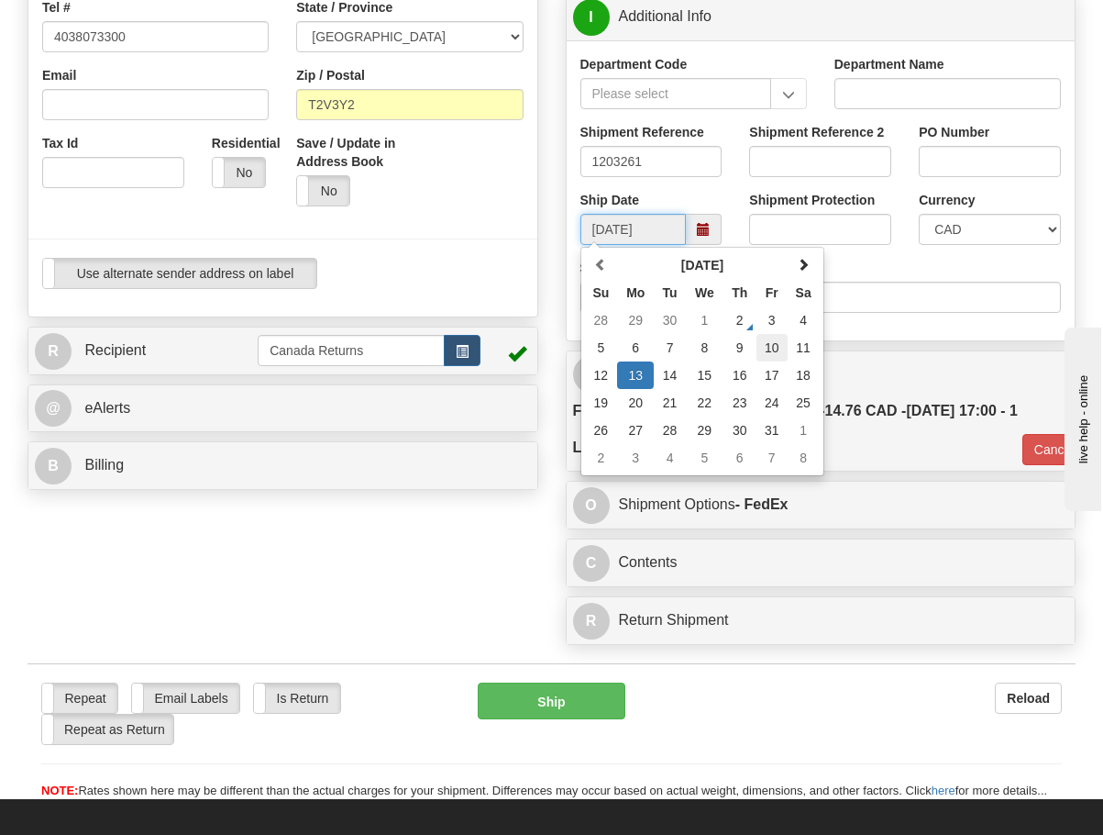
click at [781, 344] on td "10" at bounding box center [772, 348] width 31 height 28
type input "[DATE]"
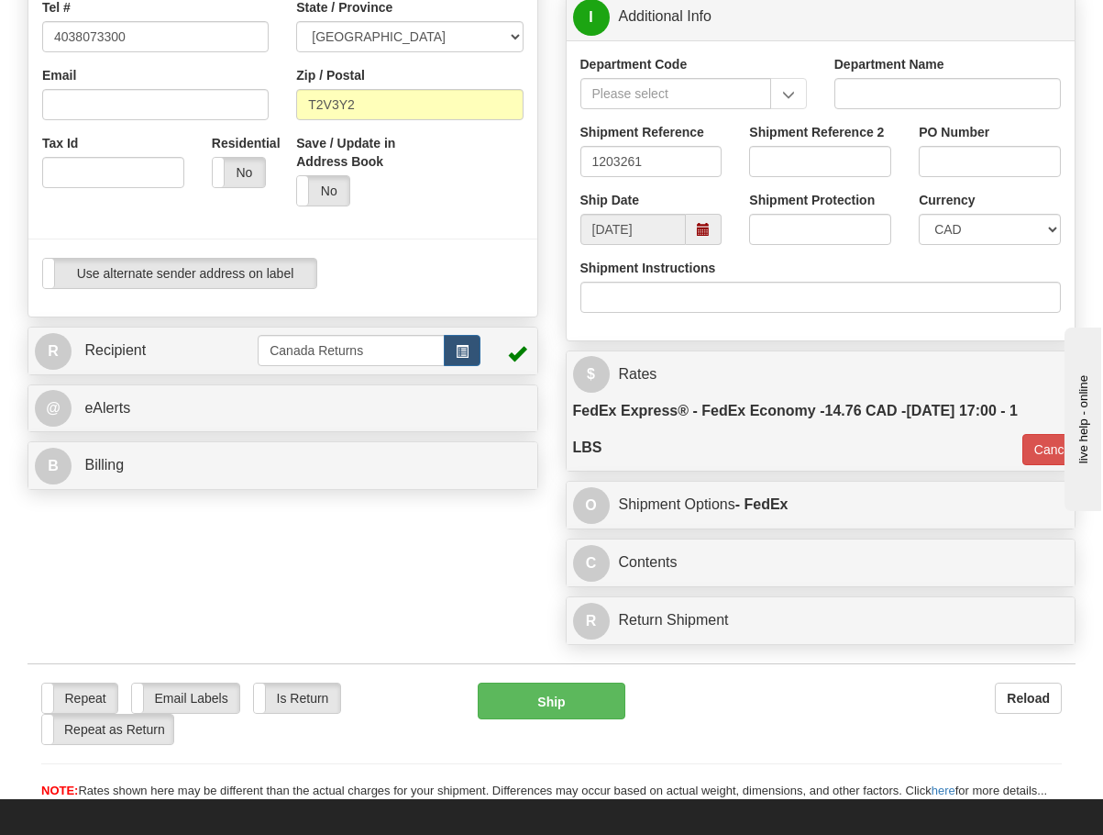
click at [552, 680] on div "Repeat Repeat Email Labels Email Labels Edit Is Return Is Return Repeat as Retu…" at bounding box center [552, 731] width 1048 height 137
click at [555, 705] on button "Ship" at bounding box center [552, 700] width 148 height 37
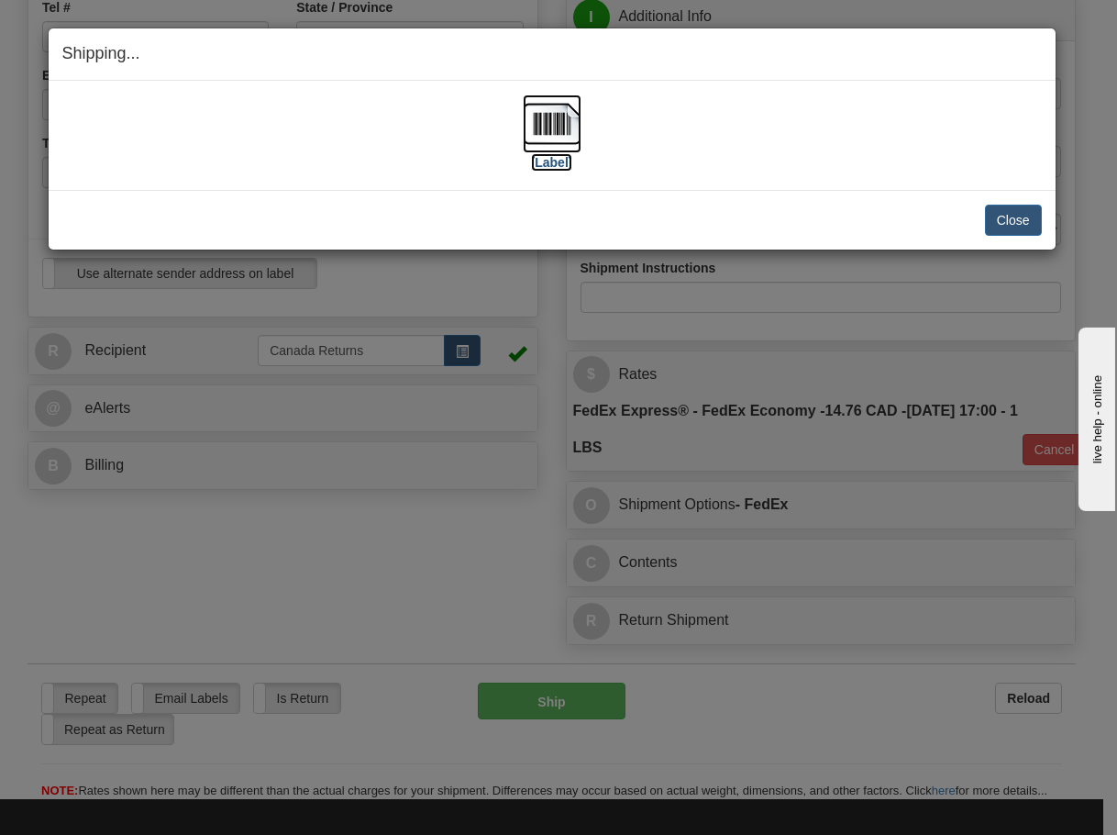
click at [543, 119] on img at bounding box center [552, 123] width 59 height 59
click at [1026, 217] on button "Close" at bounding box center [1013, 220] width 57 height 31
